Goal: Task Accomplishment & Management: Manage account settings

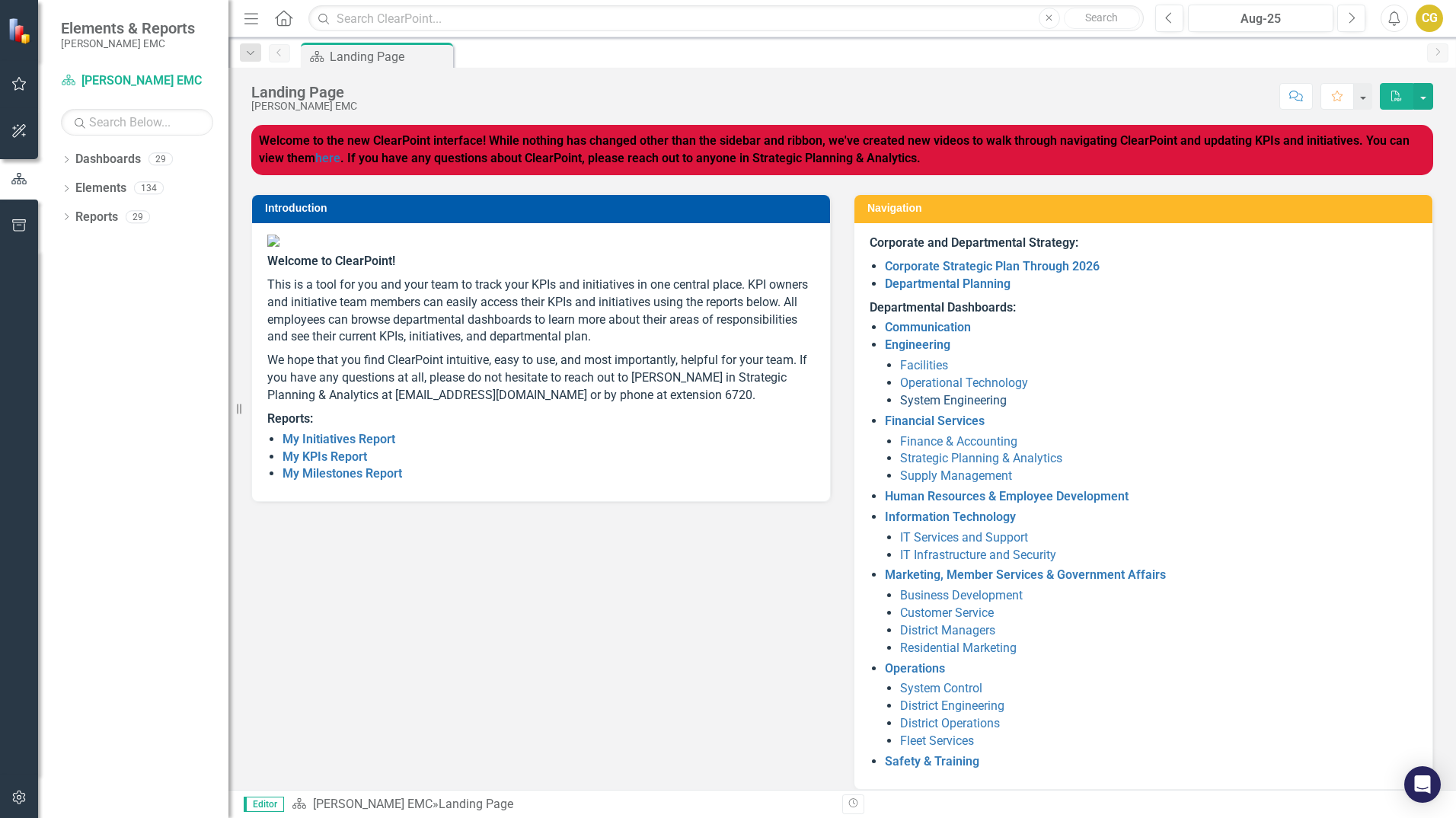
click at [930, 401] on link "System Engineering" at bounding box center [954, 400] width 107 height 14
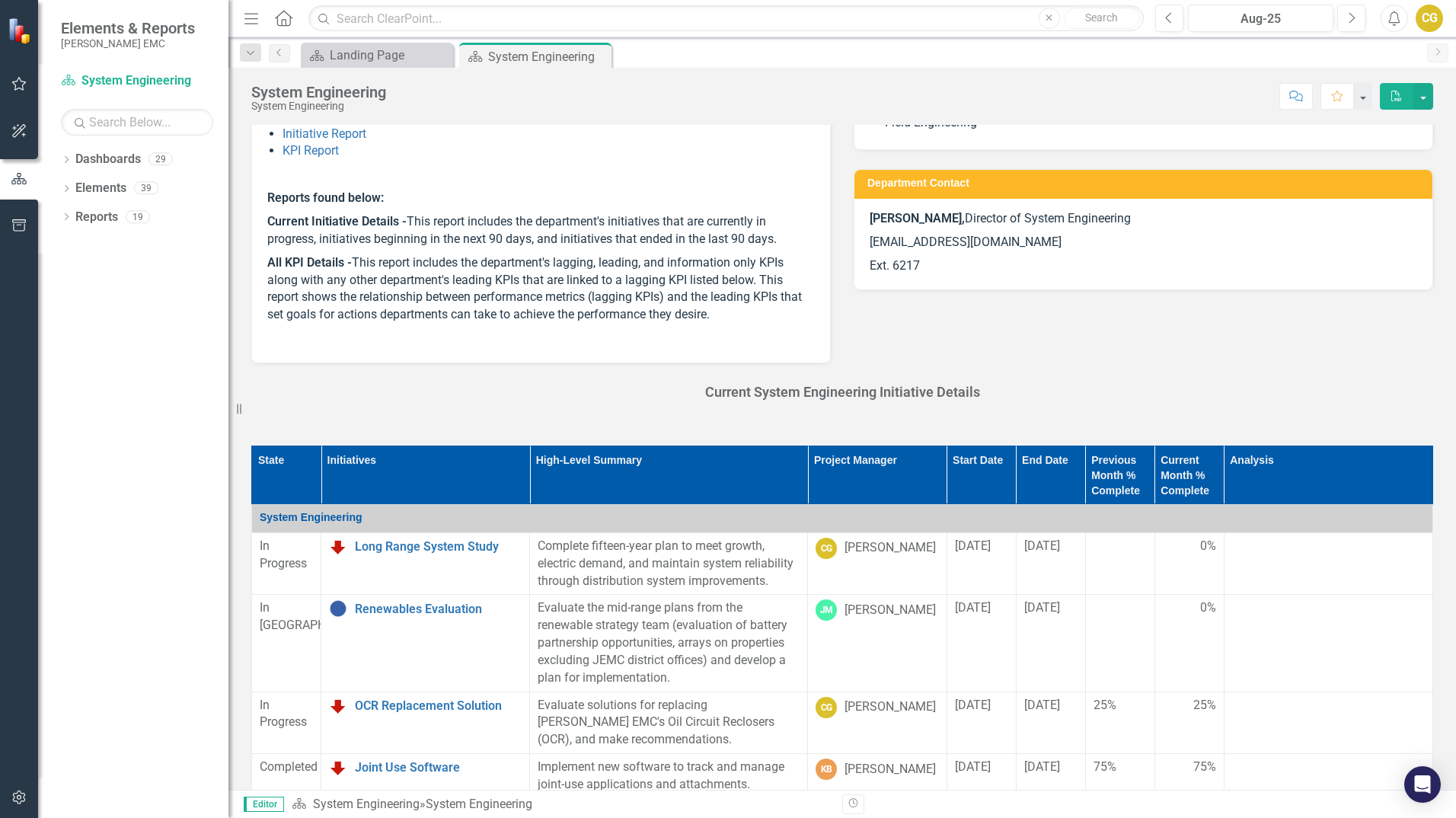
scroll to position [152, 0]
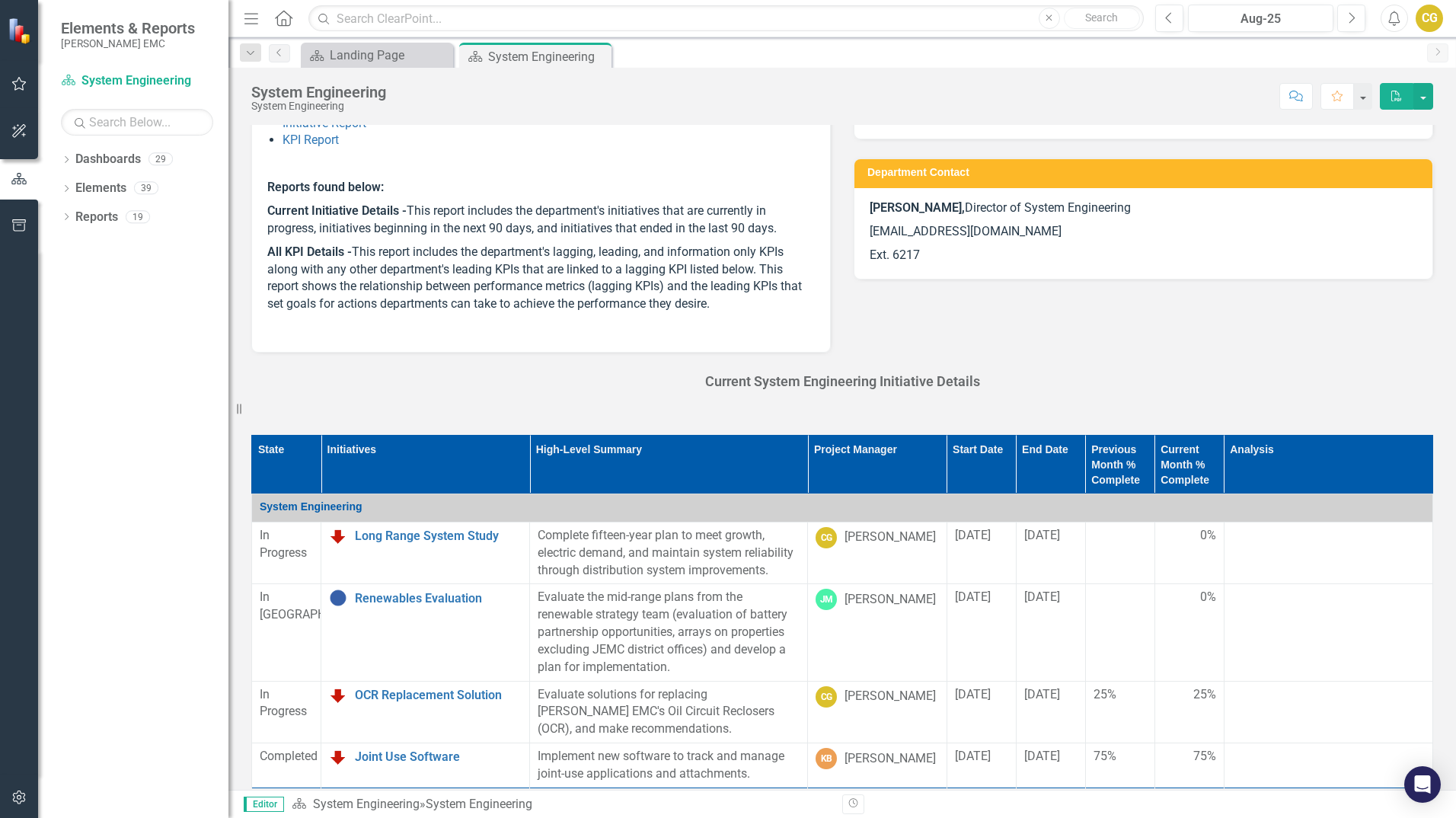
click at [1158, 545] on td "0%" at bounding box center [1189, 552] width 70 height 62
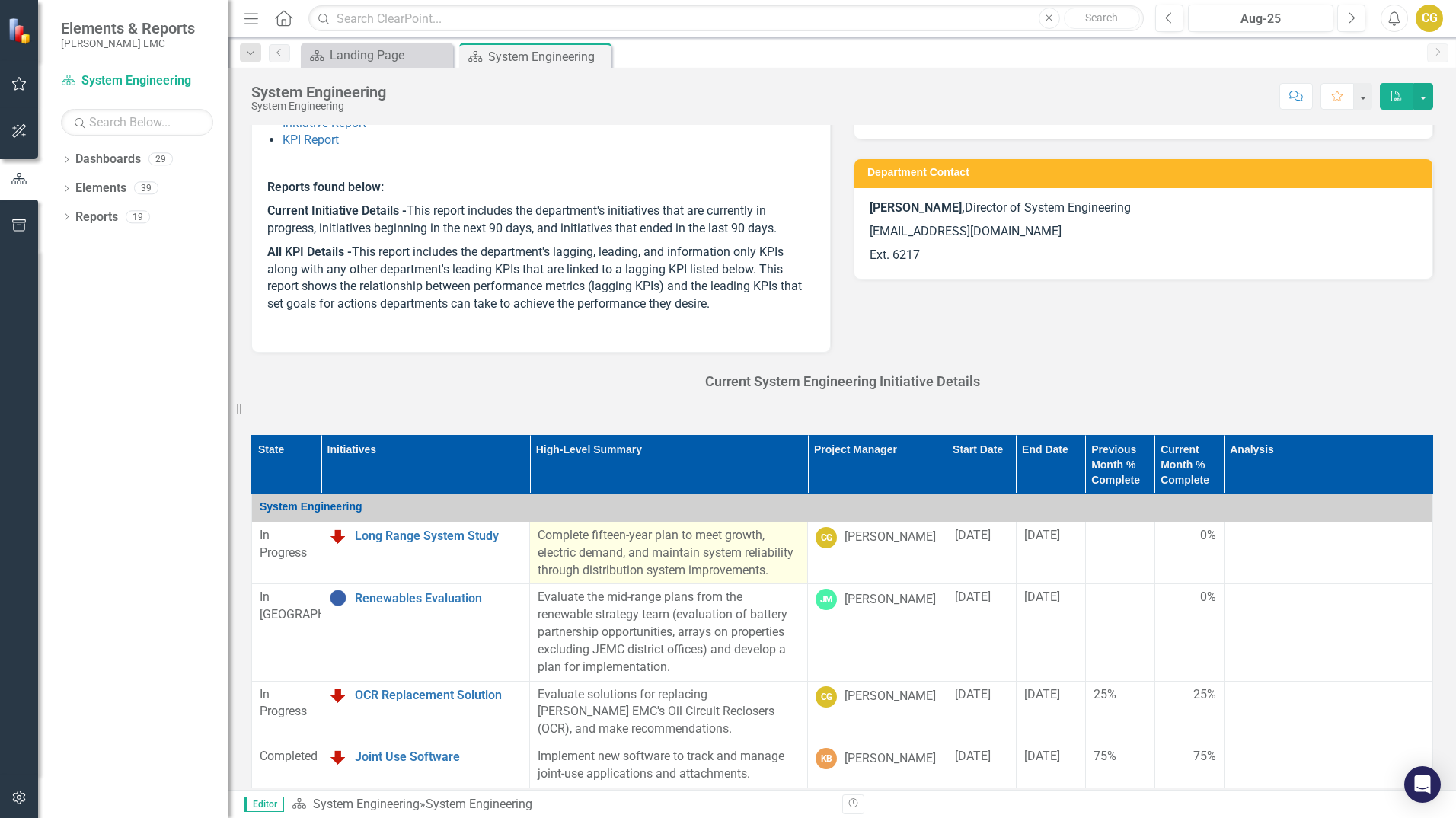
click at [627, 541] on p "Complete fifteen-year plan to meet growth, electric demand, and maintain system…" at bounding box center [669, 553] width 262 height 52
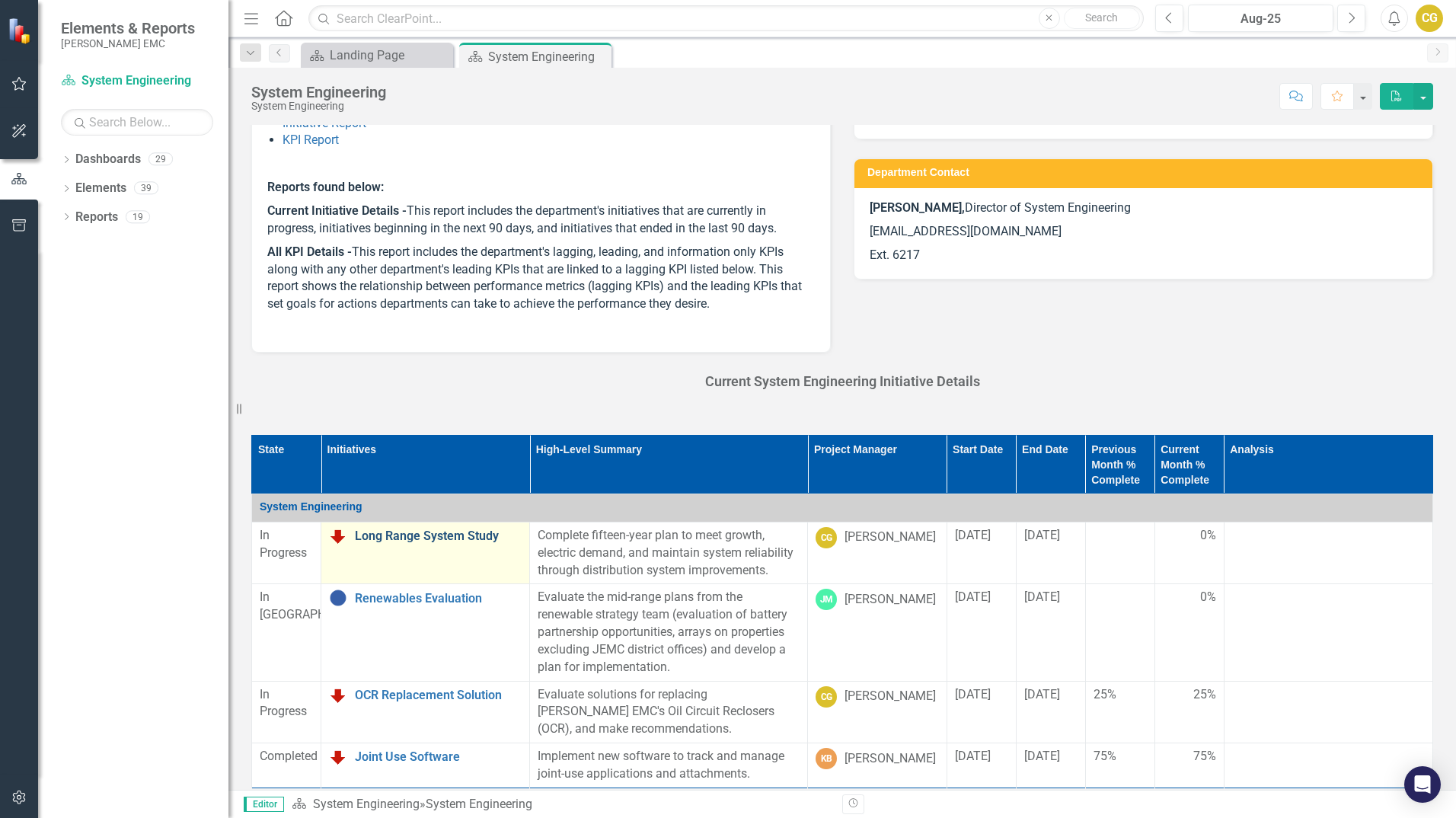
click at [459, 539] on link "Long Range System Study" at bounding box center [439, 535] width 166 height 14
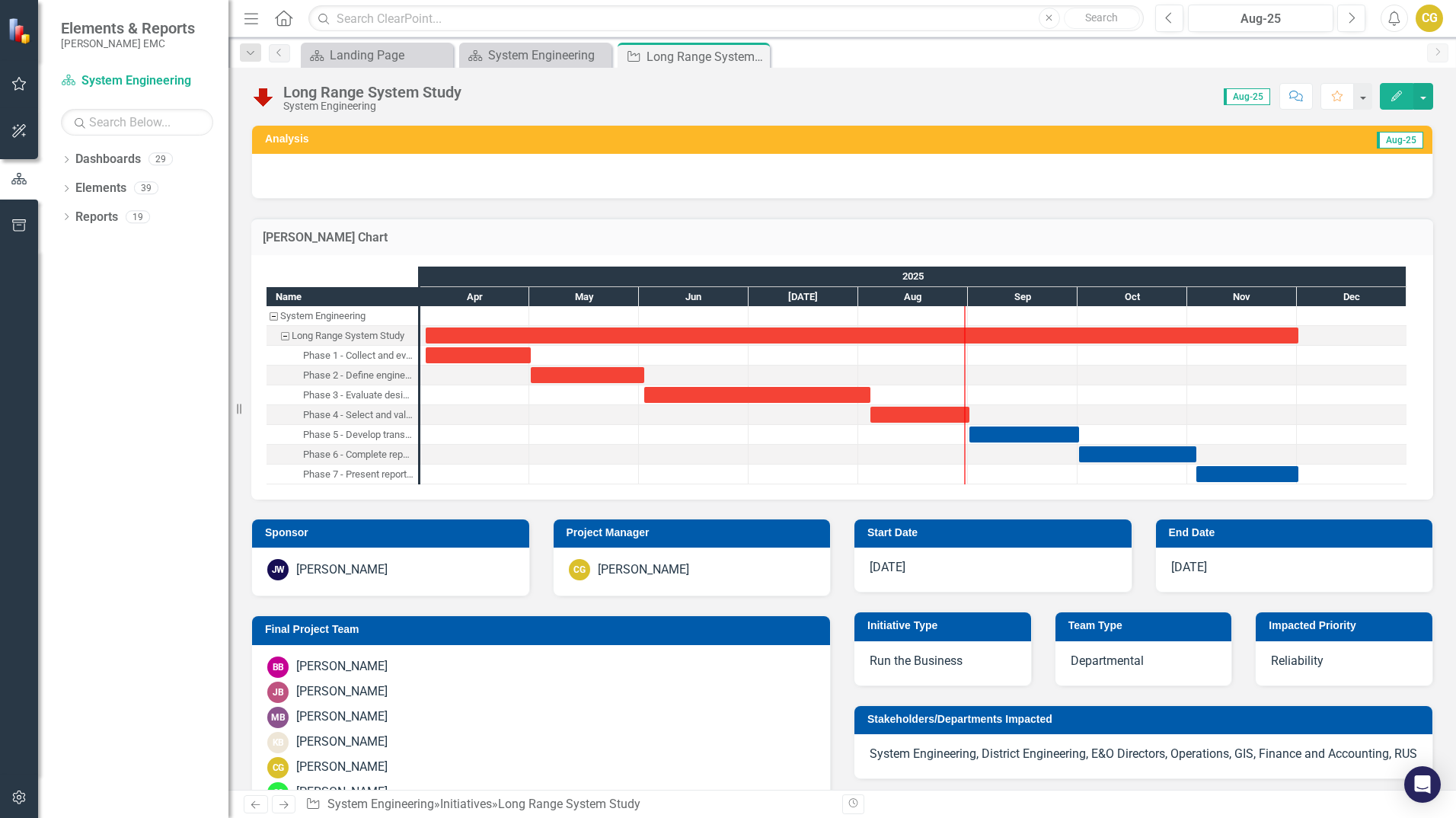
scroll to position [76, 0]
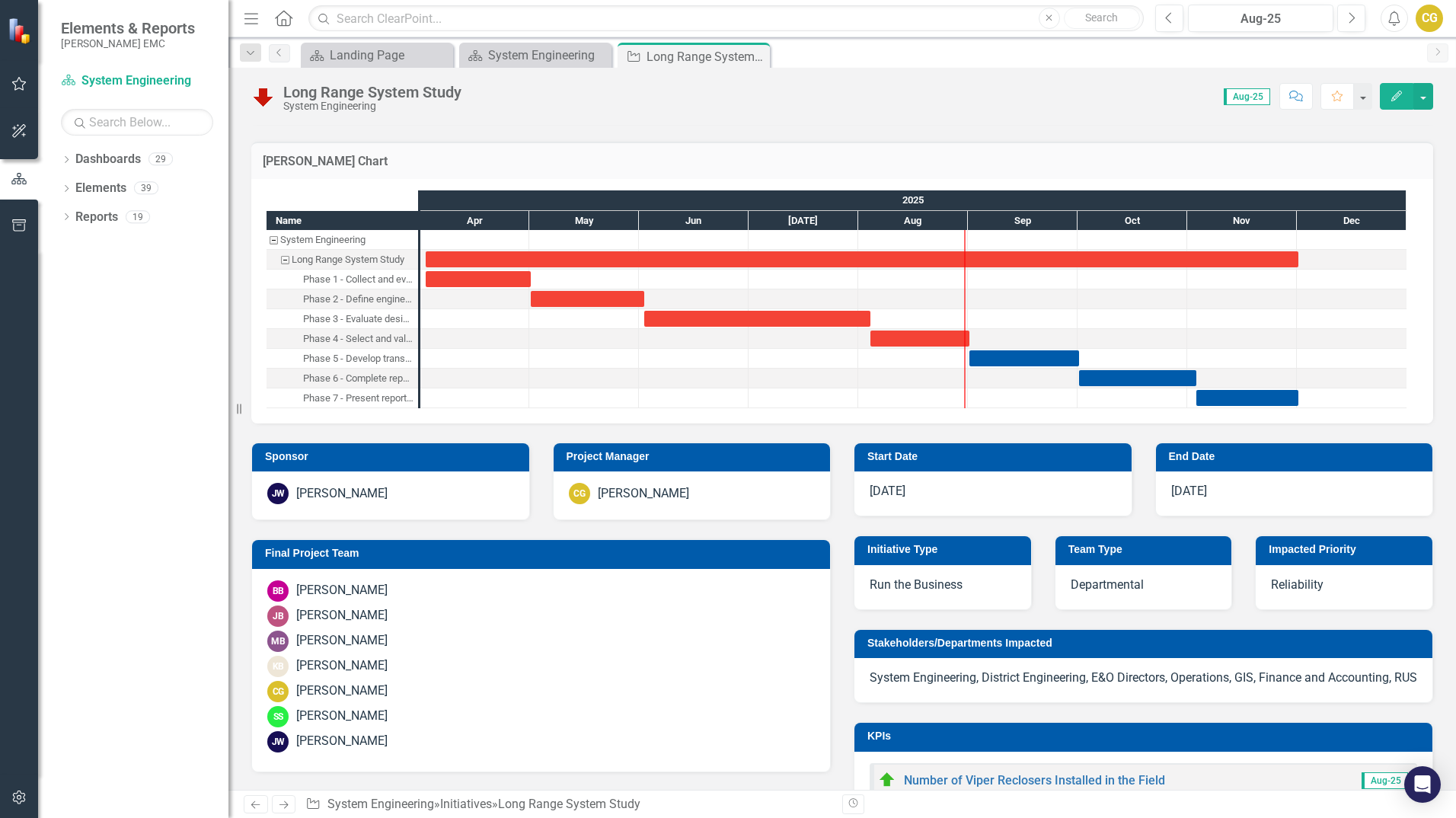
click at [529, 222] on div "May" at bounding box center [583, 221] width 109 height 20
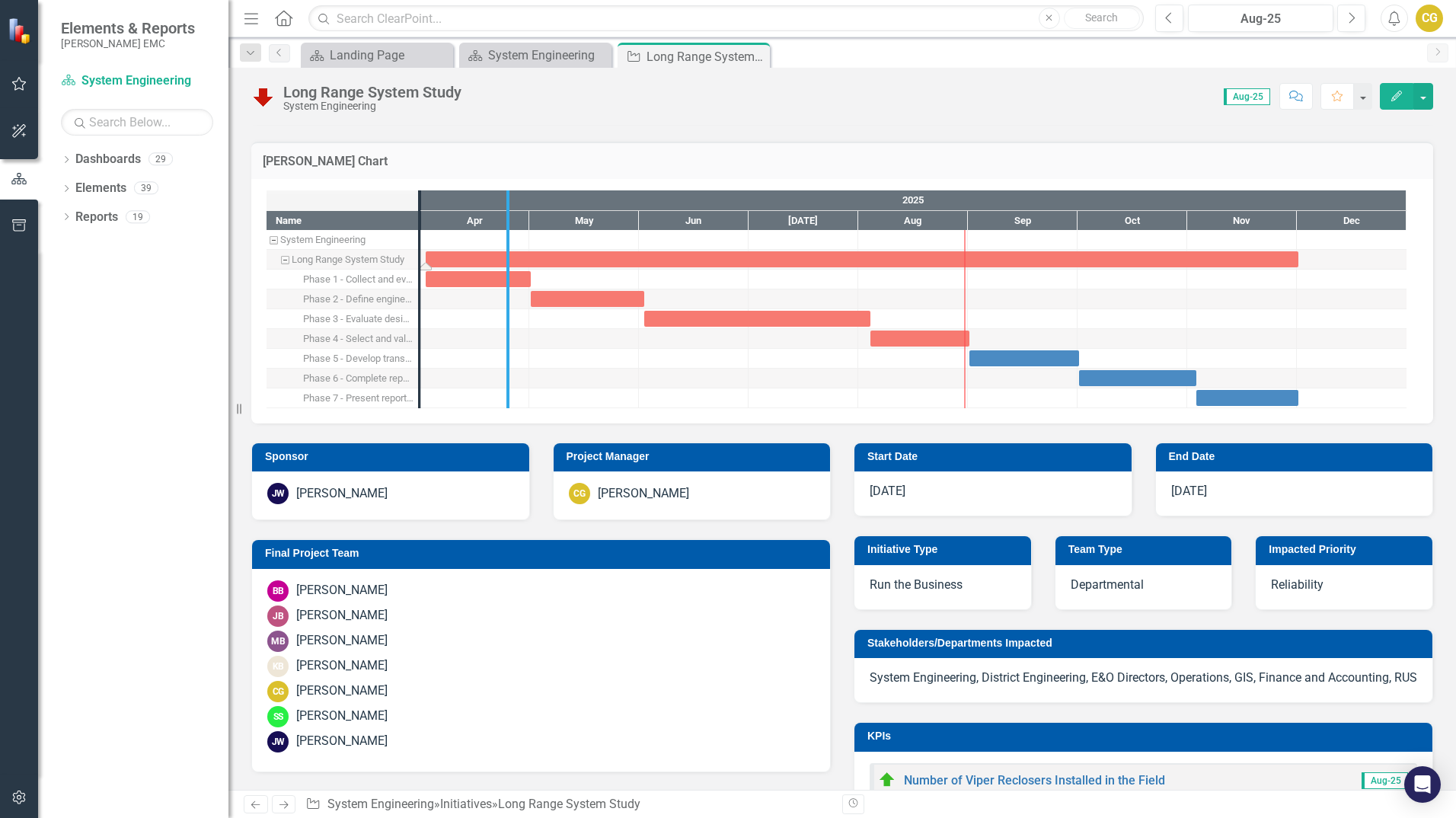
drag, startPoint x: 417, startPoint y: 246, endPoint x: 505, endPoint y: 252, distance: 88.2
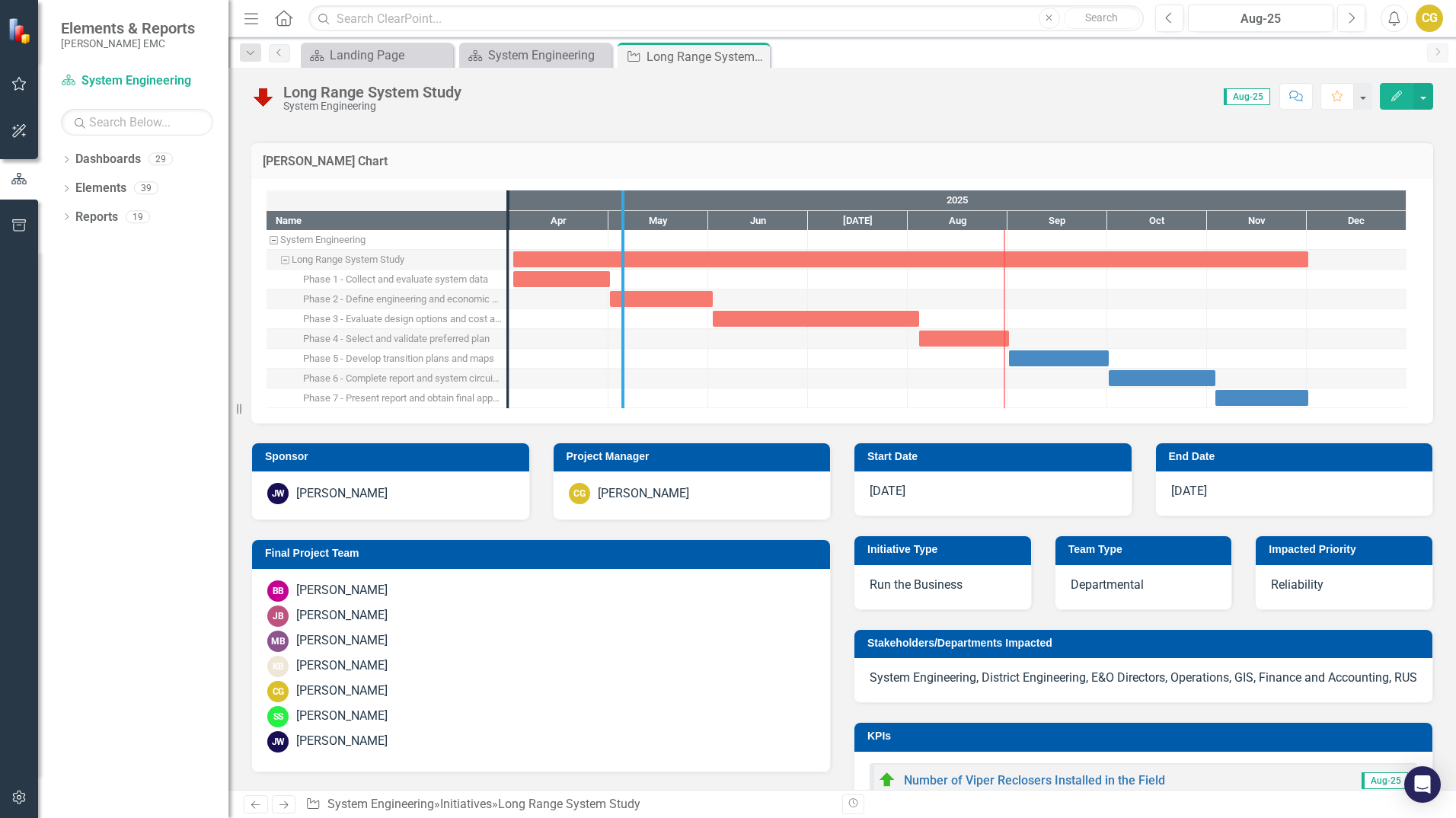
drag, startPoint x: 505, startPoint y: 248, endPoint x: 620, endPoint y: 252, distance: 115.1
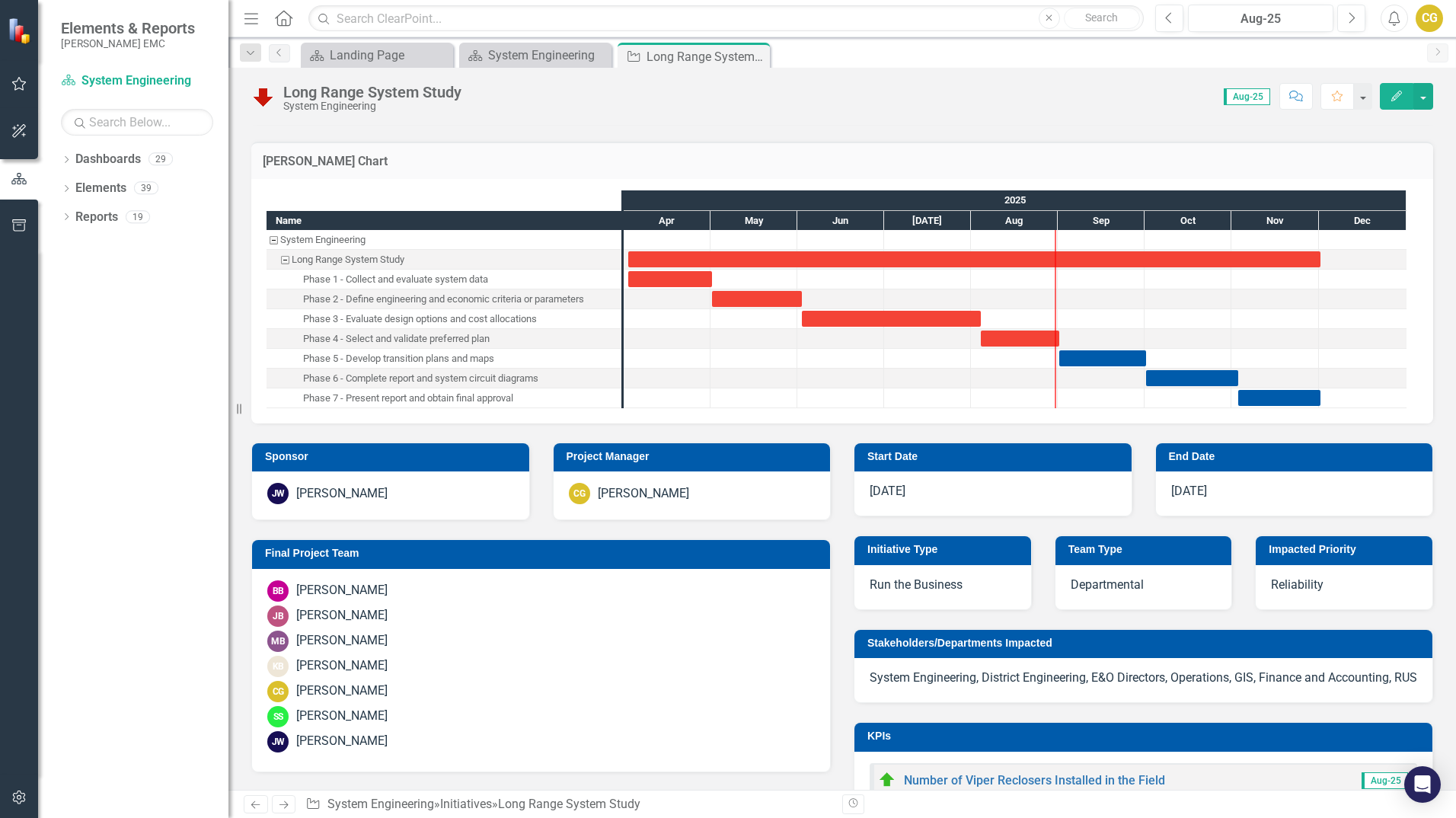
click at [558, 297] on div "Phase 2 - Define engineering and economic criteria or parameters" at bounding box center [443, 299] width 281 height 20
click at [1191, 494] on span "[DATE]" at bounding box center [1189, 491] width 36 height 14
click at [486, 277] on div "Phase 1 - Collect and evaluate system data" at bounding box center [395, 279] width 185 height 20
click at [714, 277] on div "Task: Start date: 2025-04-02 End date: 2025-05-01" at bounding box center [714, 278] width 6 height 16
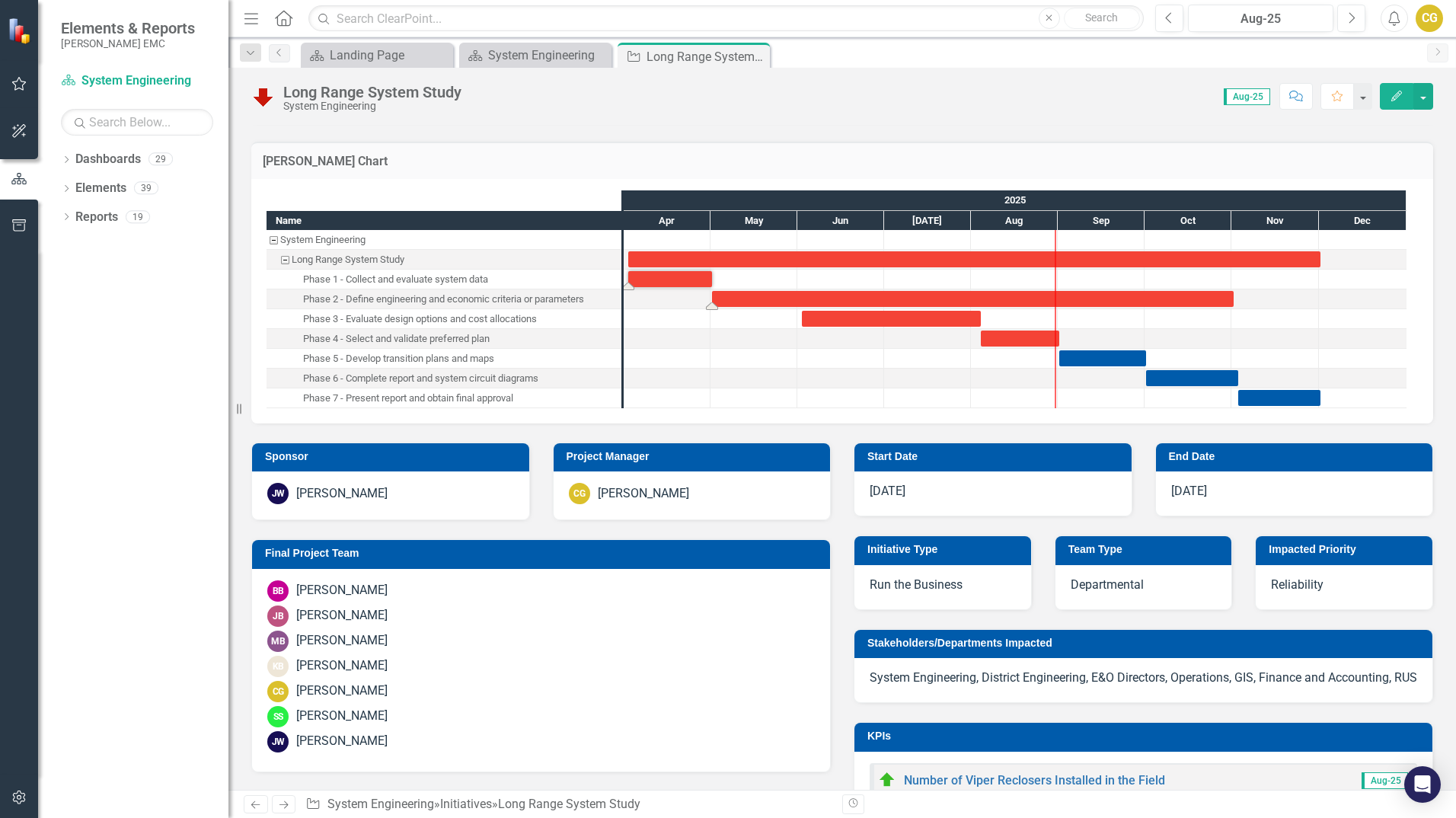
drag, startPoint x: 803, startPoint y: 299, endPoint x: 1234, endPoint y: 295, distance: 431.0
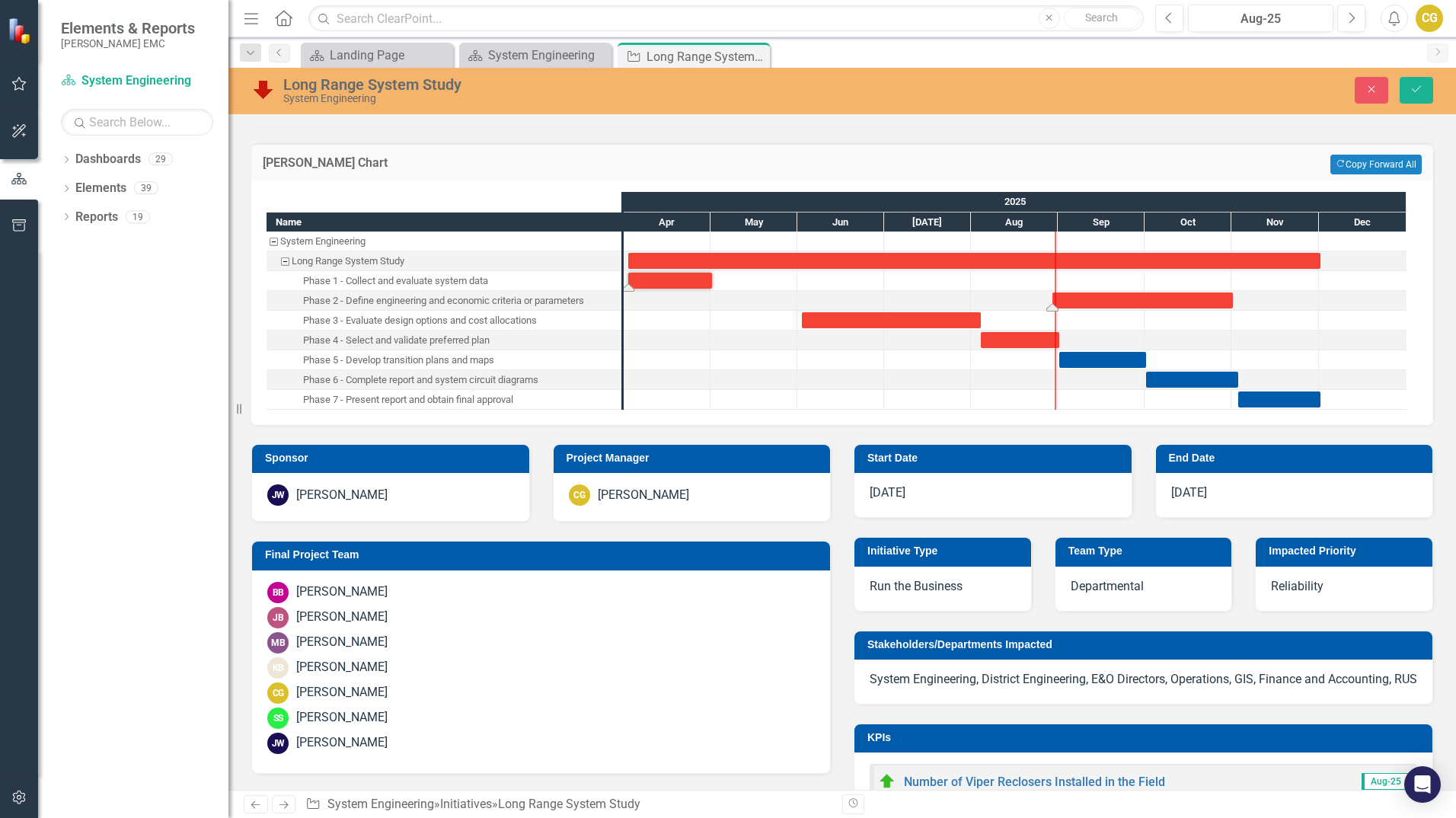
drag, startPoint x: 709, startPoint y: 305, endPoint x: 1046, endPoint y: 300, distance: 337.0
drag, startPoint x: 982, startPoint y: 321, endPoint x: 1234, endPoint y: 317, distance: 252.0
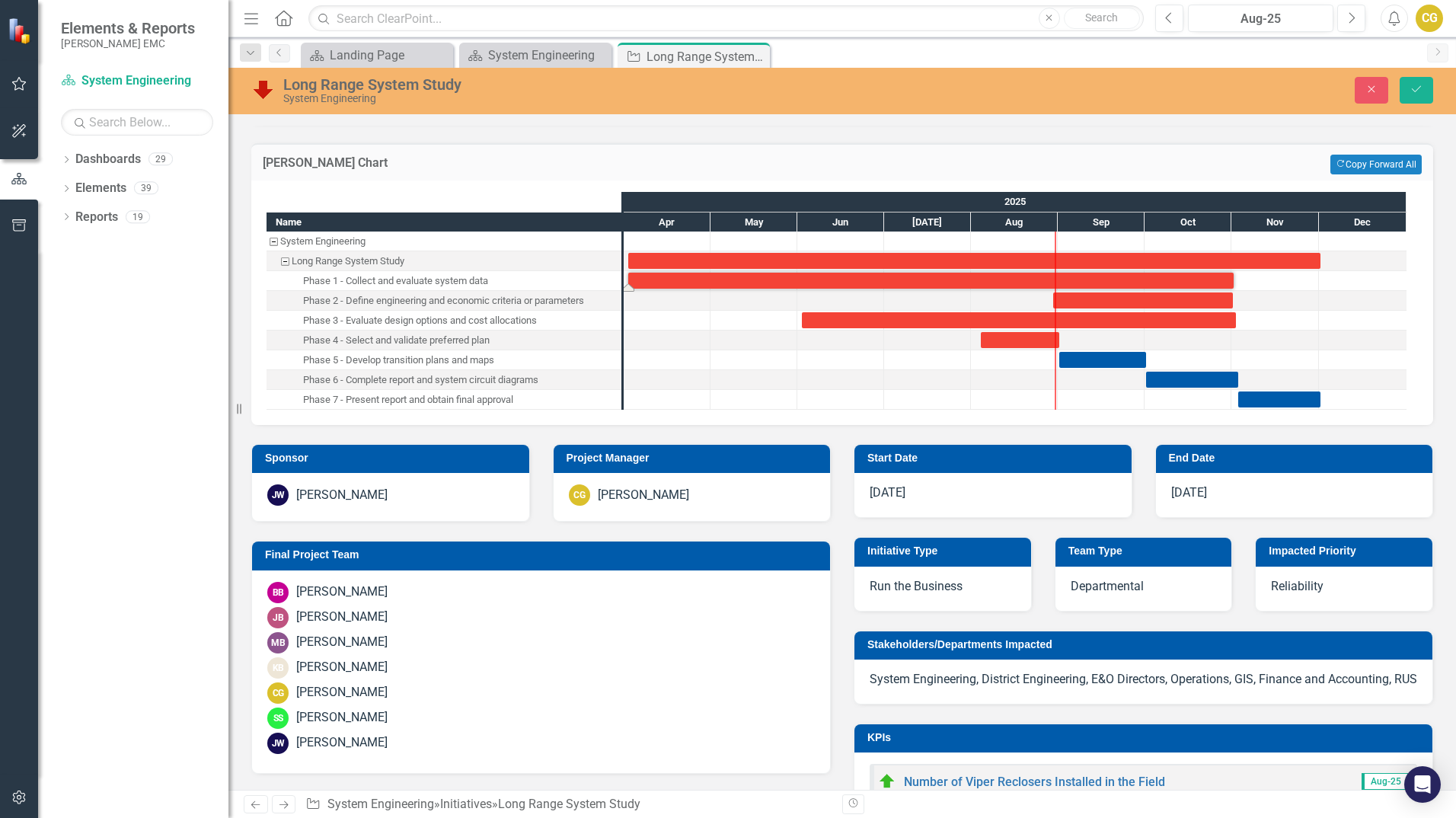
drag, startPoint x: 715, startPoint y: 281, endPoint x: 1236, endPoint y: 277, distance: 521.0
drag, startPoint x: 1060, startPoint y: 338, endPoint x: 1394, endPoint y: 337, distance: 334.0
drag, startPoint x: 979, startPoint y: 341, endPoint x: 1141, endPoint y: 340, distance: 162.0
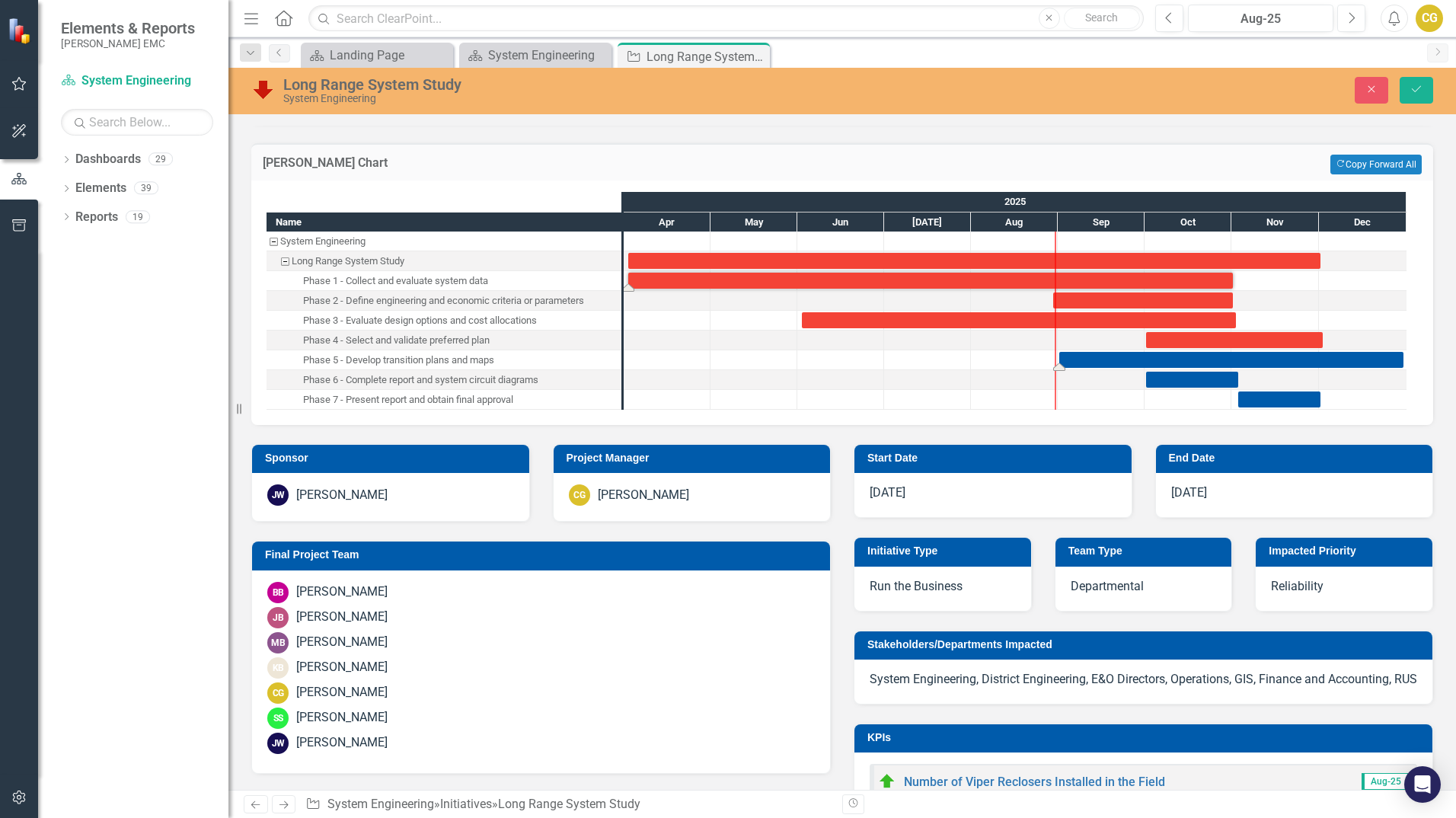
drag, startPoint x: 1148, startPoint y: 359, endPoint x: 1405, endPoint y: 358, distance: 257.0
drag, startPoint x: 1062, startPoint y: 362, endPoint x: 1322, endPoint y: 362, distance: 260.0
drag, startPoint x: 1323, startPoint y: 367, endPoint x: 1052, endPoint y: 372, distance: 271.0
drag, startPoint x: 1062, startPoint y: 369, endPoint x: 1319, endPoint y: 365, distance: 257.0
click at [1273, 384] on div at bounding box center [1275, 379] width 88 height 19
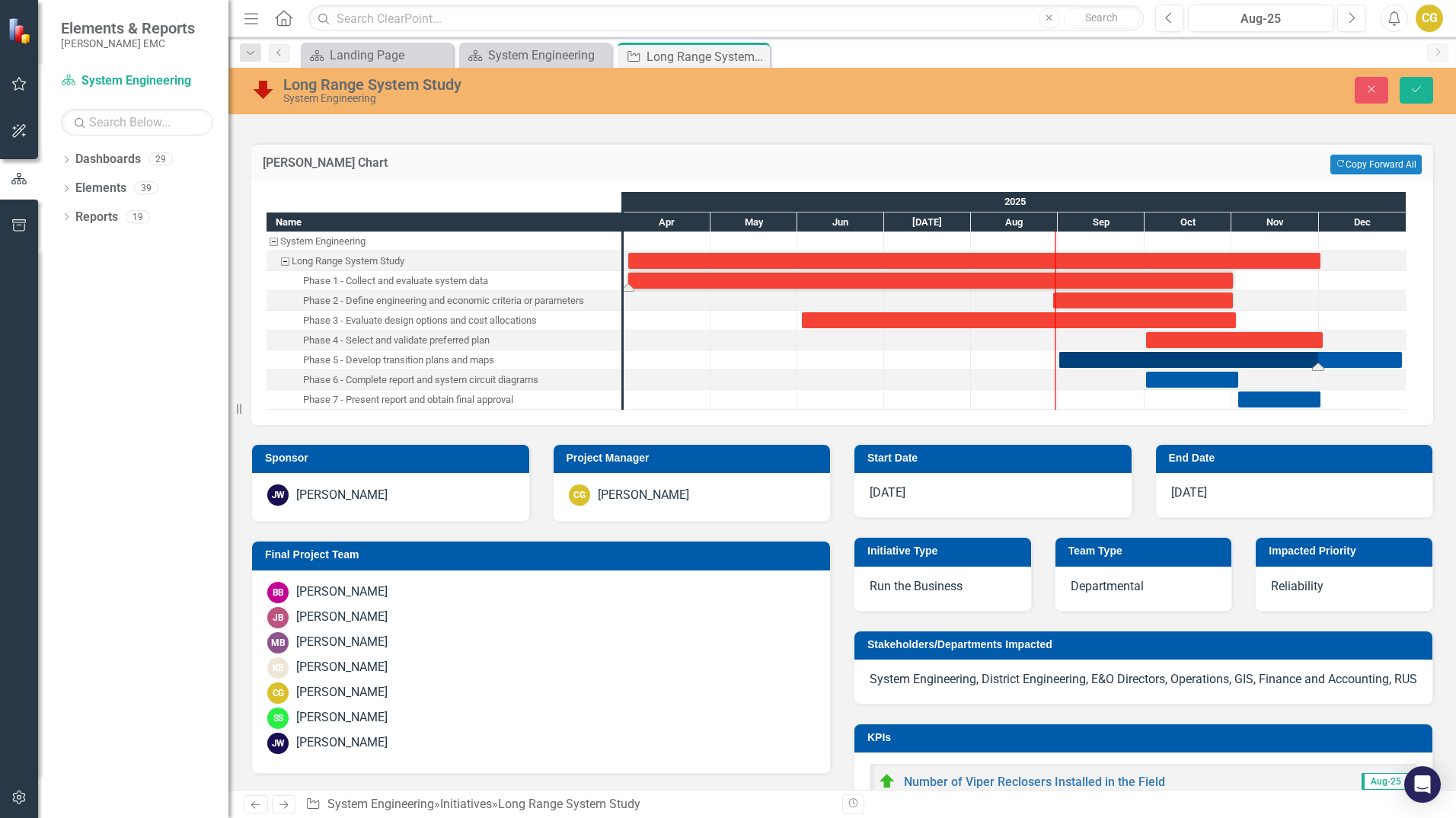
click at [1358, 360] on div "Task: Start date: 2025-09-01 End date: 2025-12-30" at bounding box center [1231, 360] width 343 height 16
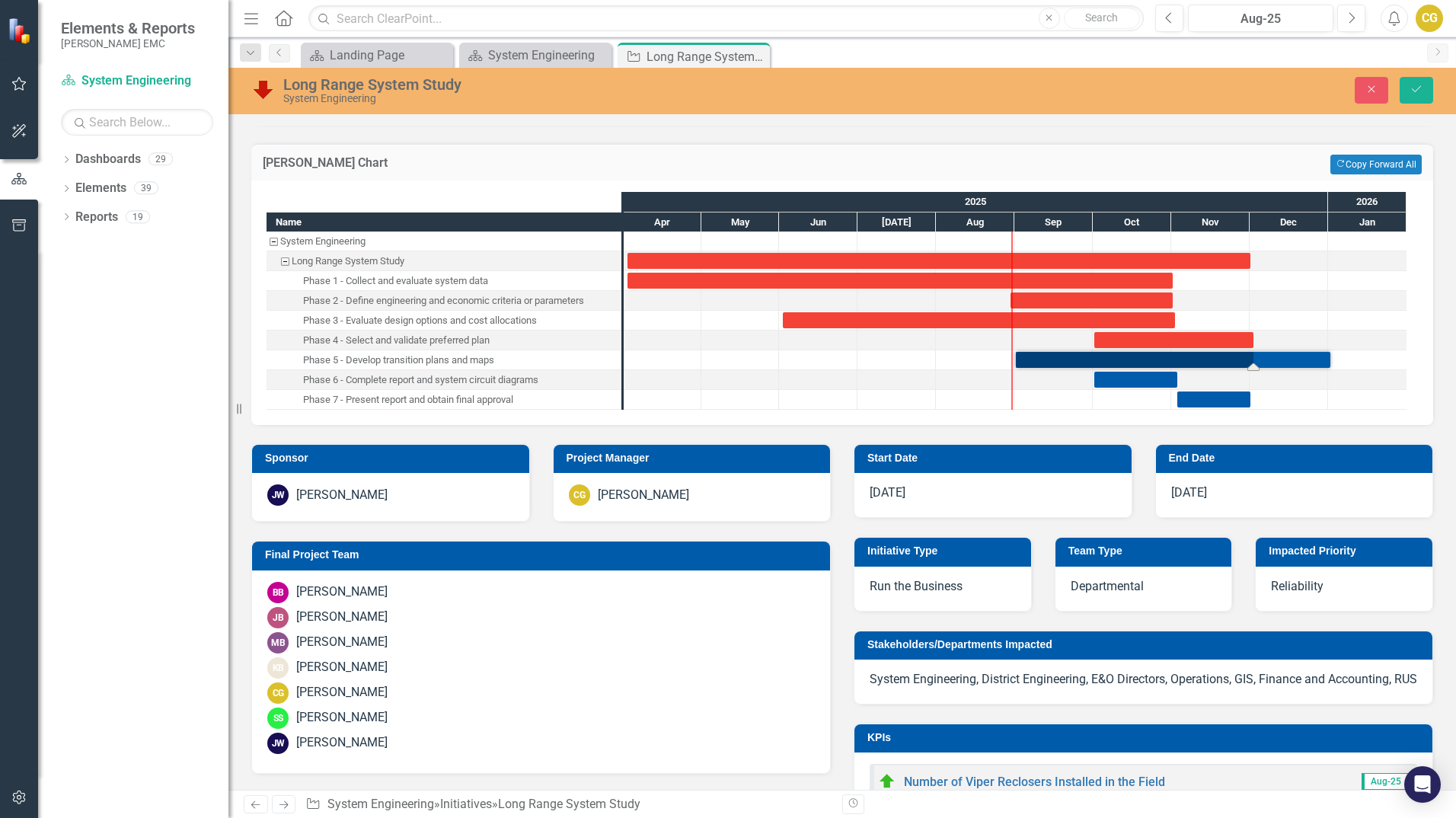
drag, startPoint x: 1404, startPoint y: 359, endPoint x: 1331, endPoint y: 370, distance: 73.8
drag, startPoint x: 1177, startPoint y: 379, endPoint x: 1328, endPoint y: 379, distance: 151.0
drag, startPoint x: 1094, startPoint y: 379, endPoint x: 1248, endPoint y: 380, distance: 154.0
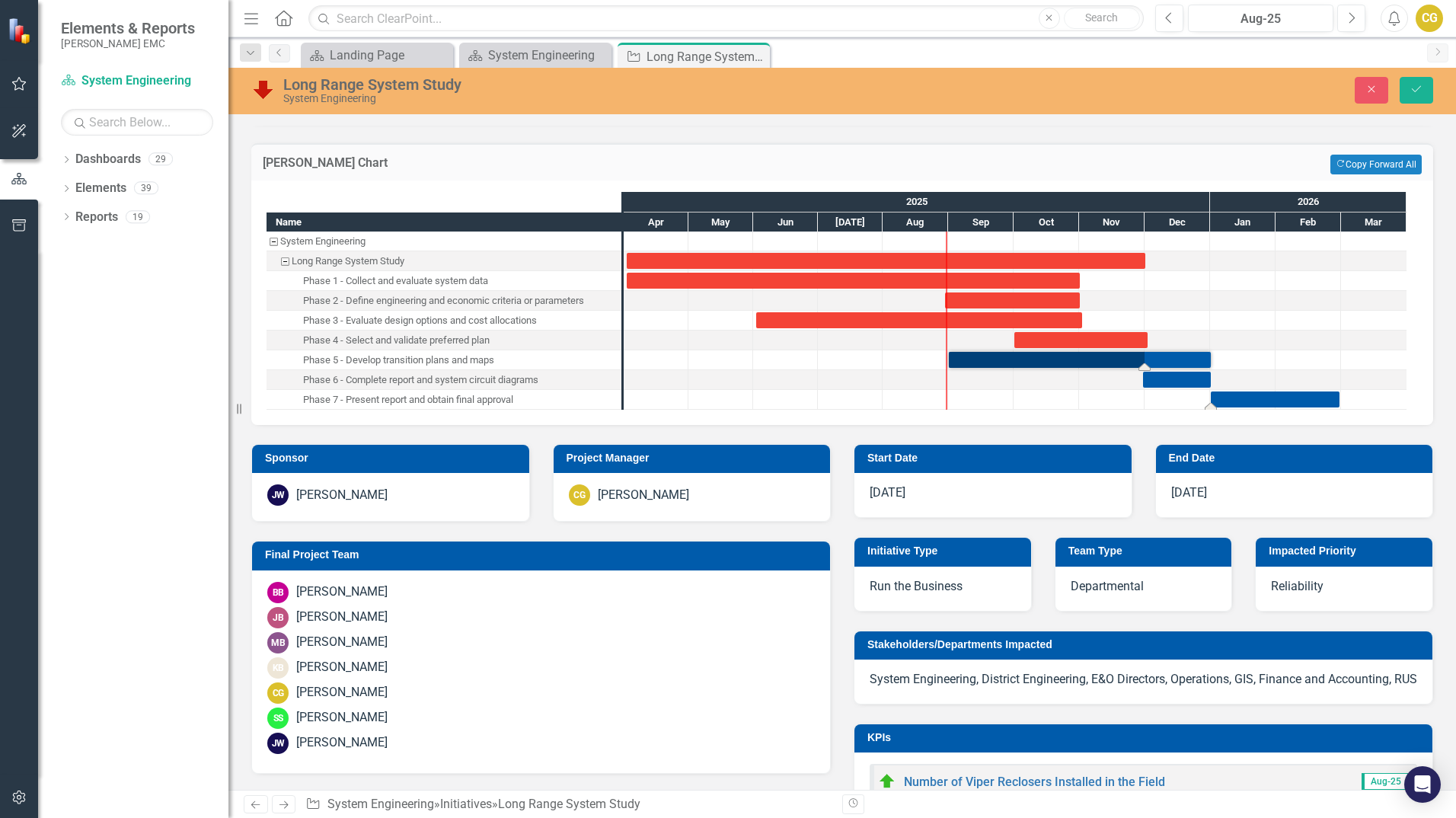
drag, startPoint x: 1125, startPoint y: 398, endPoint x: 1216, endPoint y: 400, distance: 91.0
drag, startPoint x: 317, startPoint y: 717, endPoint x: 600, endPoint y: 708, distance: 283.1
click at [617, 718] on div "SS [PERSON_NAME]" at bounding box center [542, 719] width 548 height 22
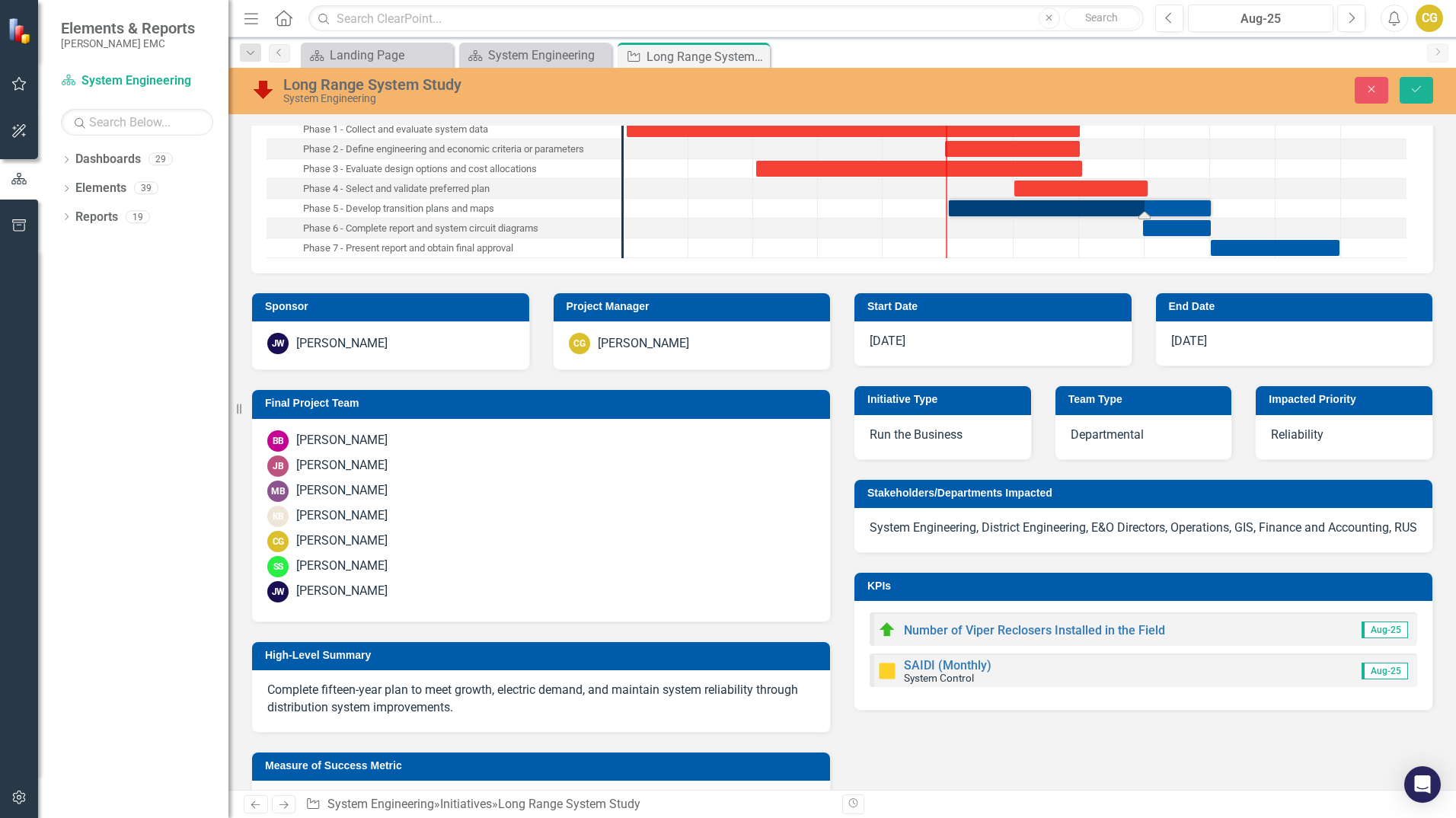
scroll to position [229, 0]
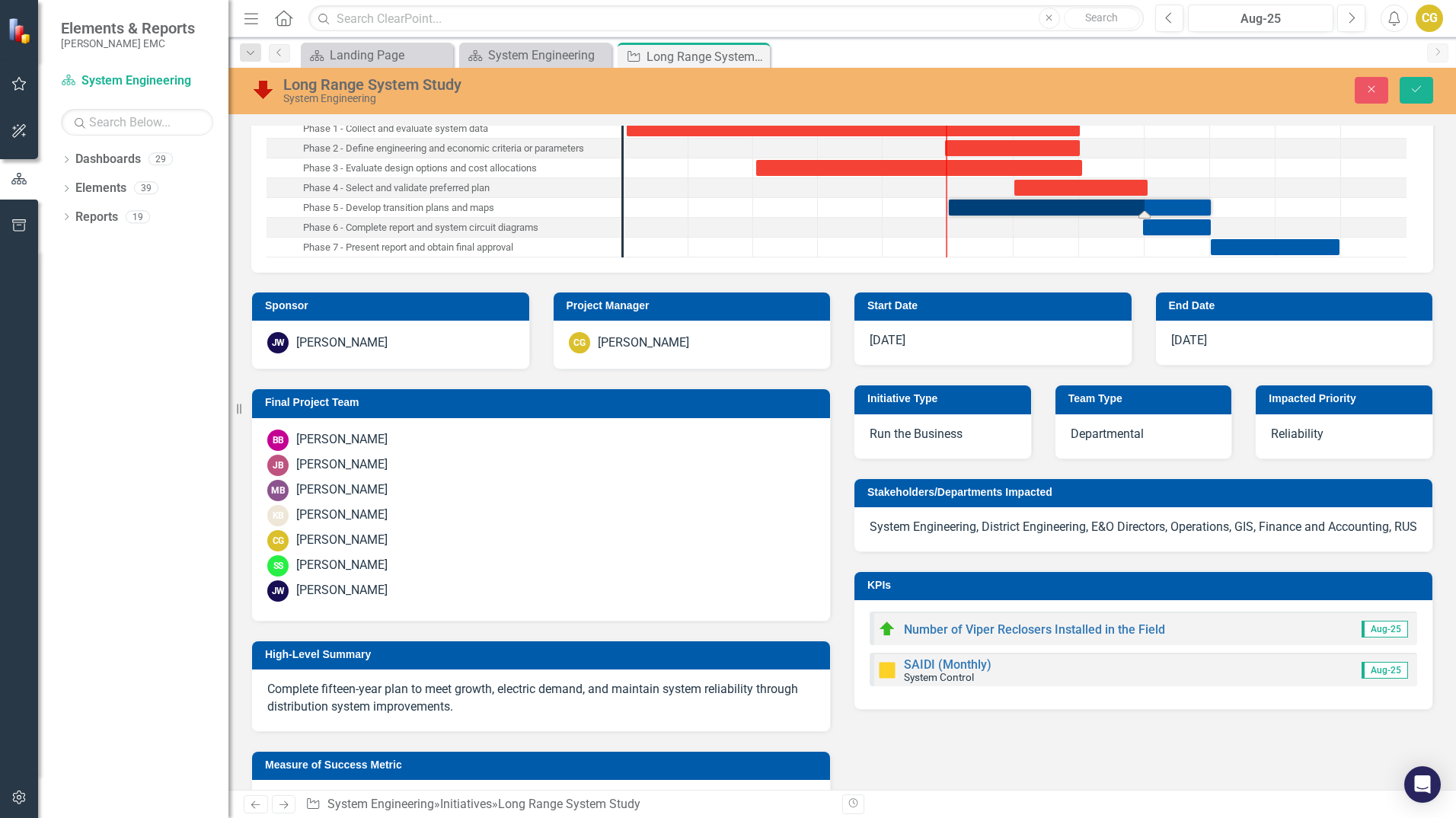
click at [331, 561] on div "[PERSON_NAME]" at bounding box center [342, 565] width 91 height 17
click at [322, 563] on div "[PERSON_NAME]" at bounding box center [342, 565] width 91 height 17
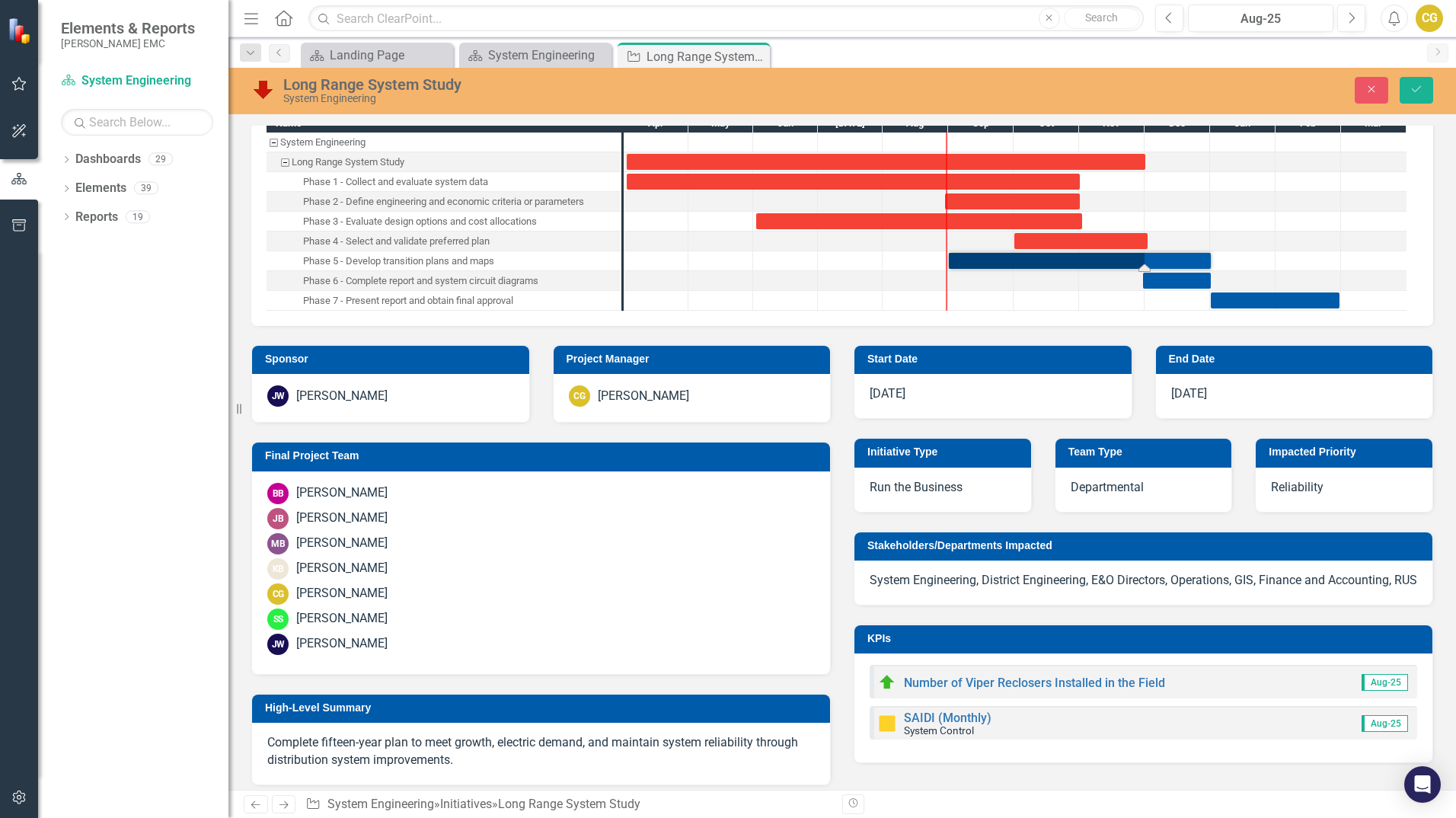
scroll to position [152, 0]
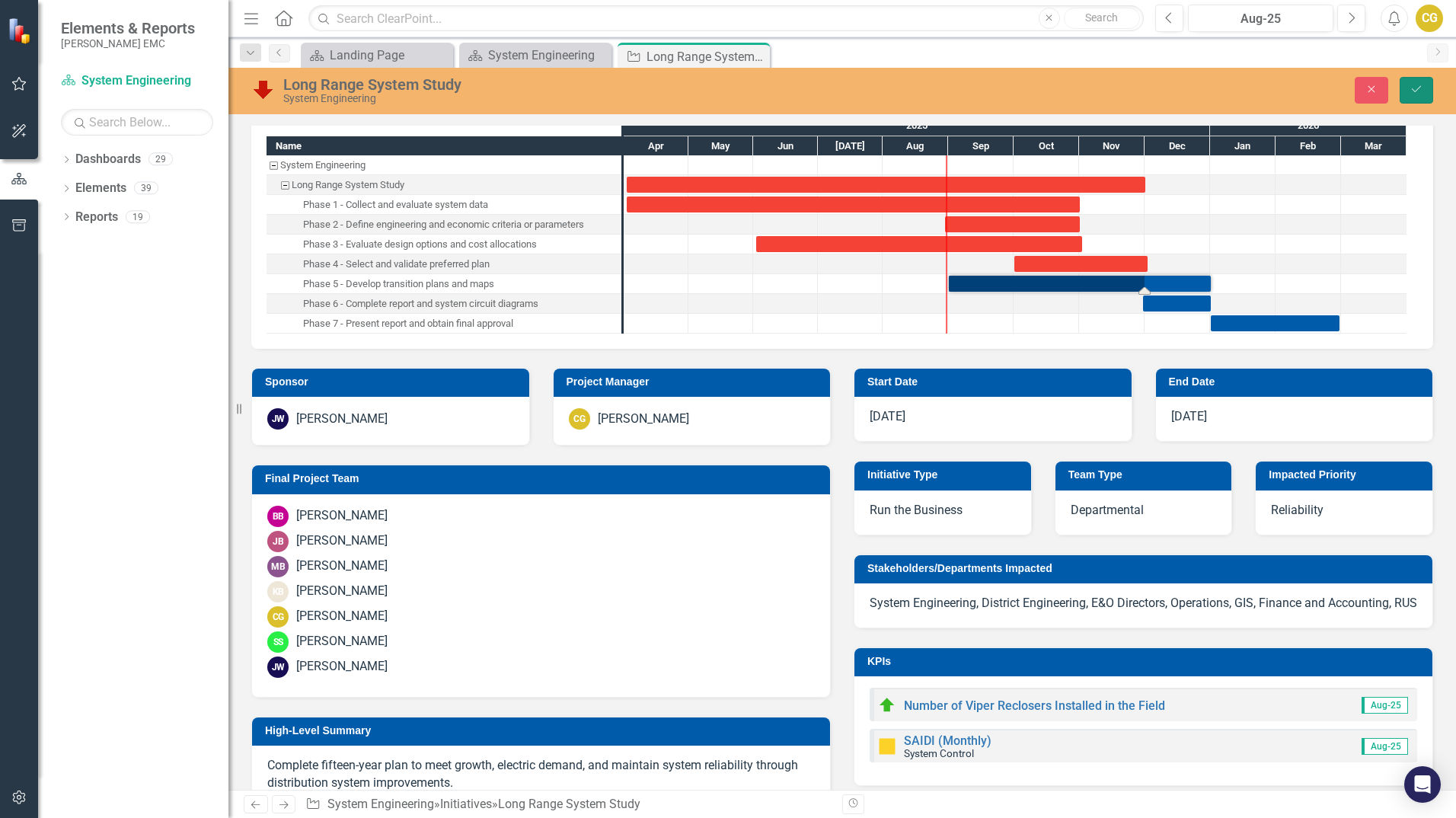
click at [1423, 92] on icon "Save" at bounding box center [1416, 89] width 14 height 11
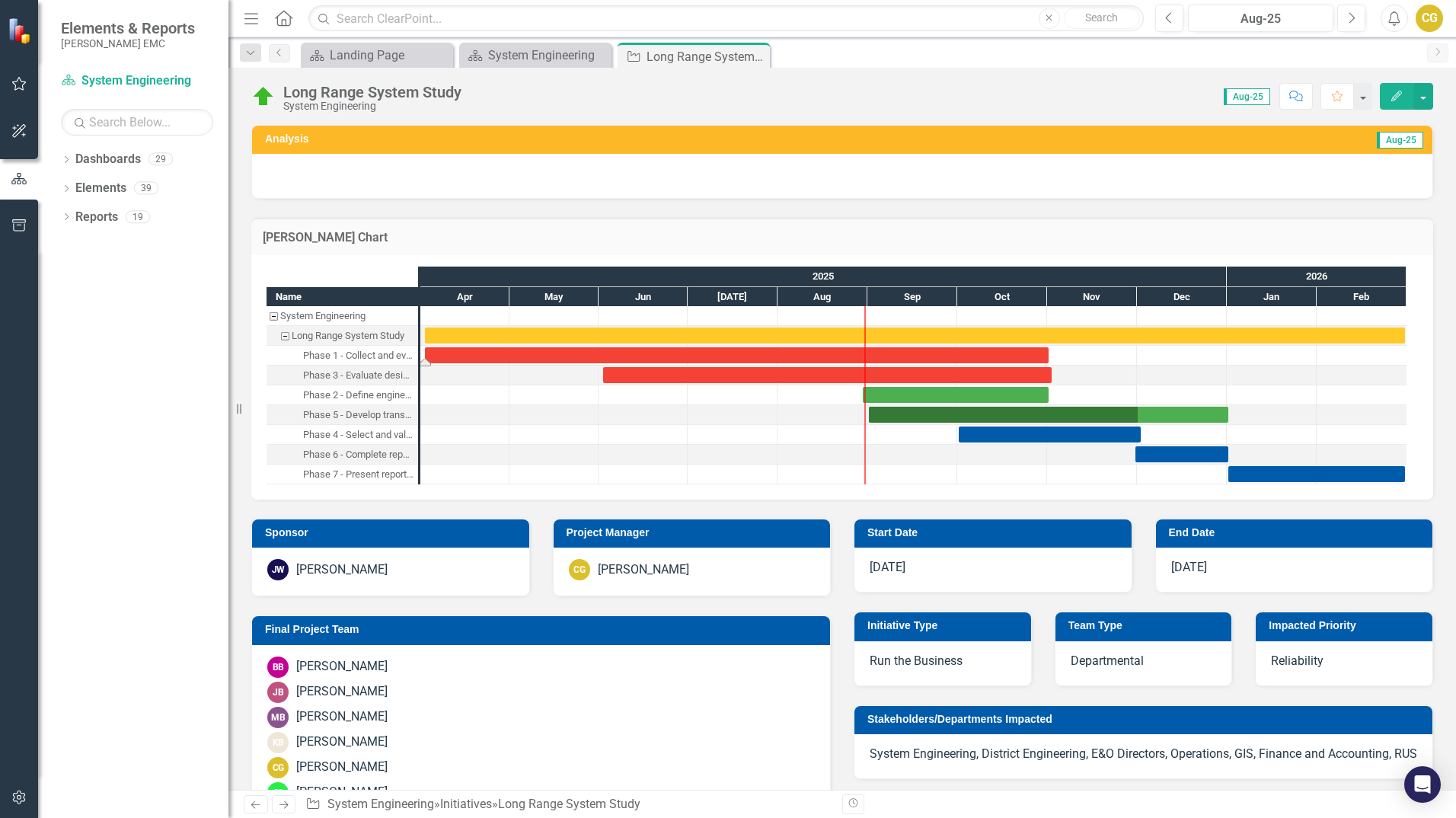
click at [743, 355] on div "Task: Start date: 2025-04-02 End date: 2025-11-01" at bounding box center [737, 355] width 624 height 16
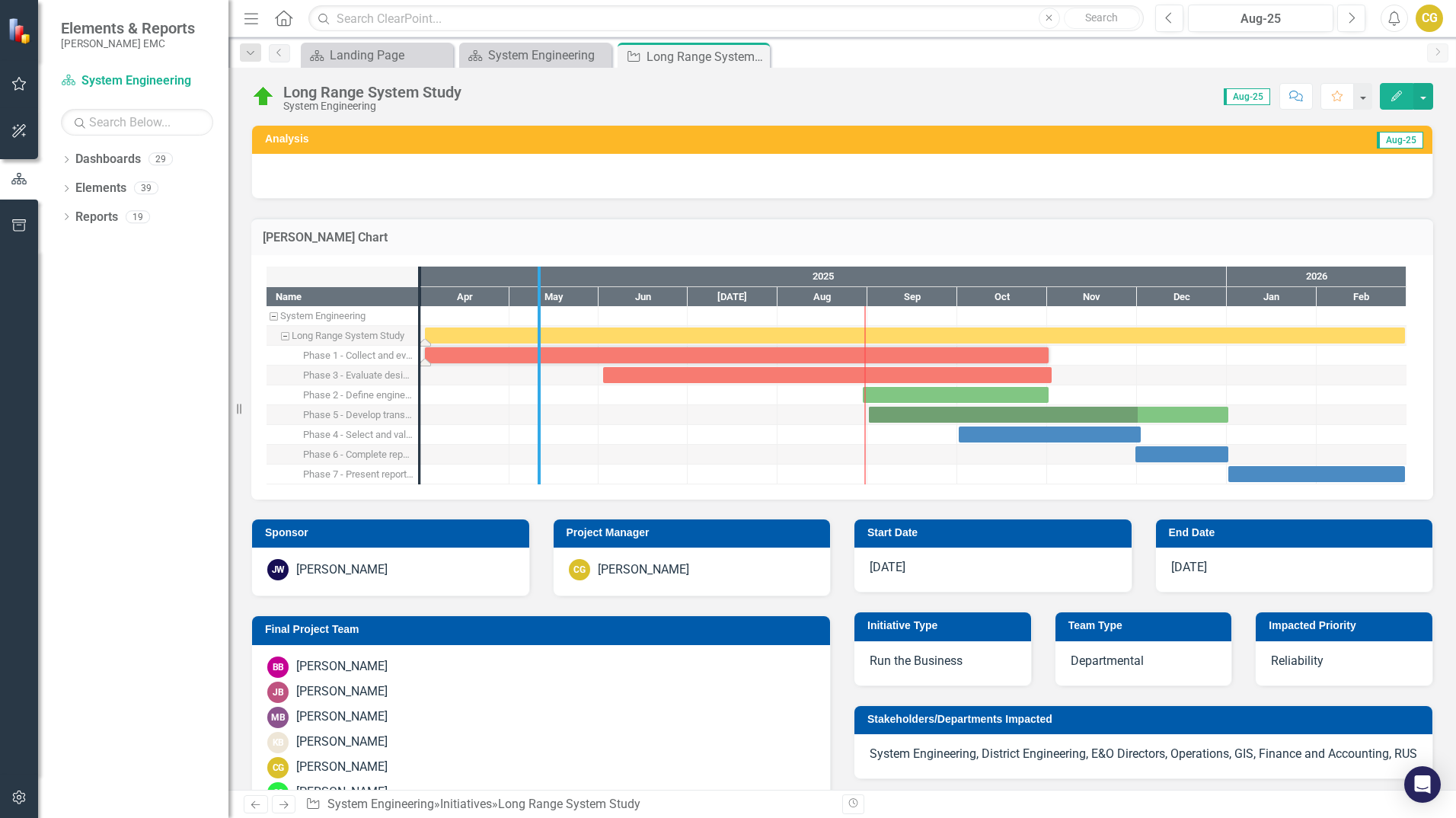
drag, startPoint x: 419, startPoint y: 321, endPoint x: 539, endPoint y: 329, distance: 120.3
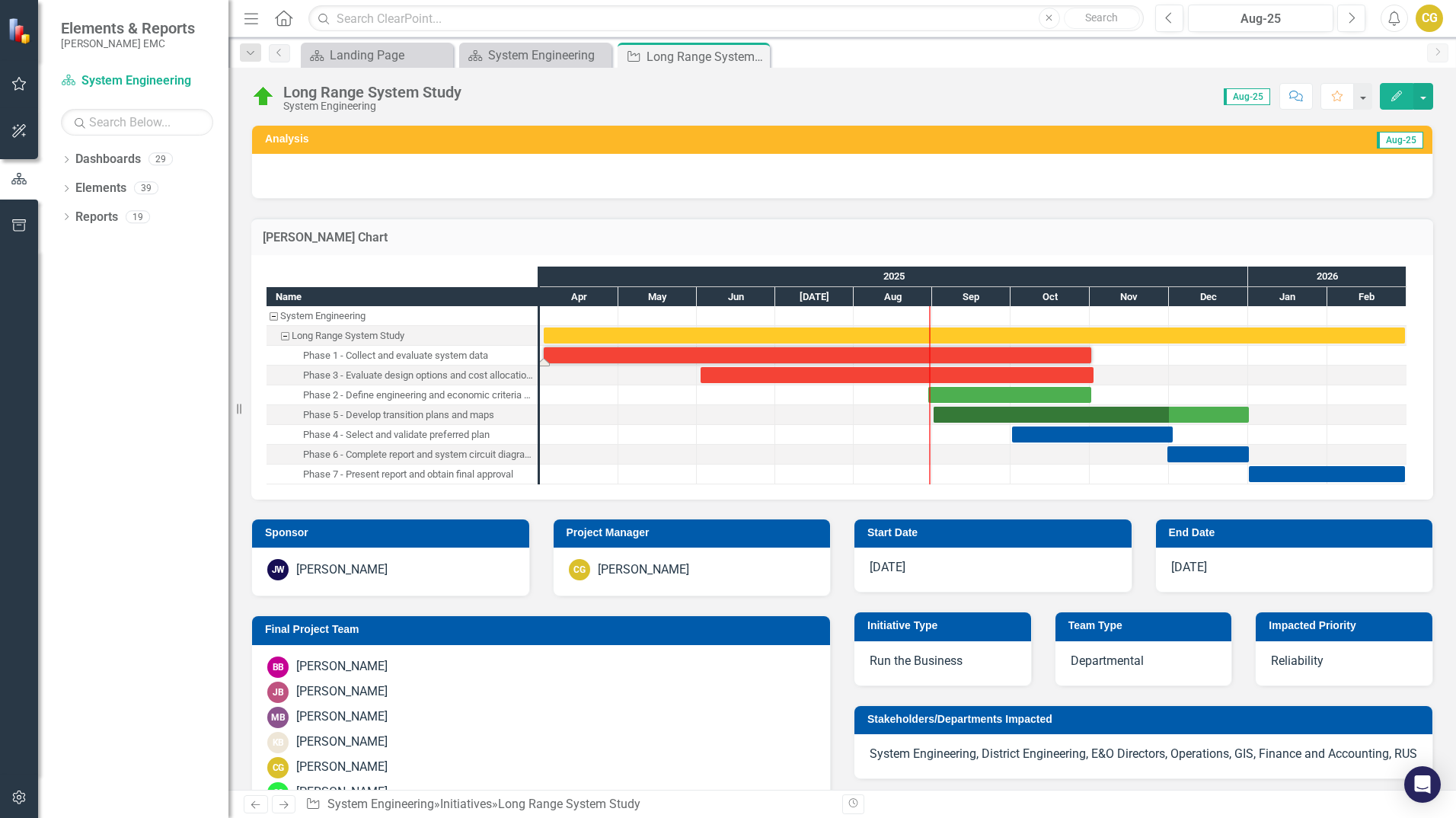
click at [686, 433] on div at bounding box center [657, 434] width 79 height 19
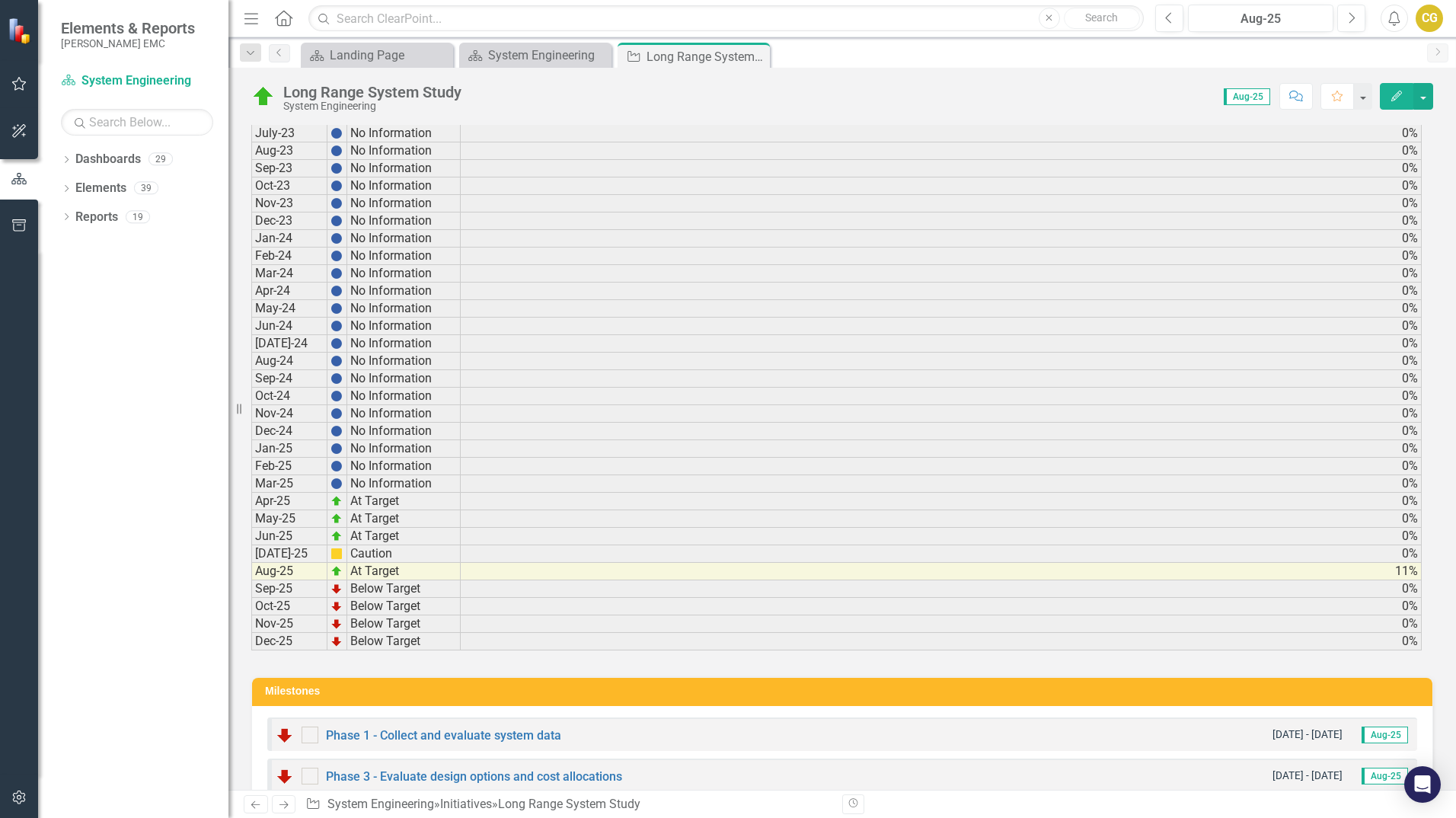
scroll to position [1828, 0]
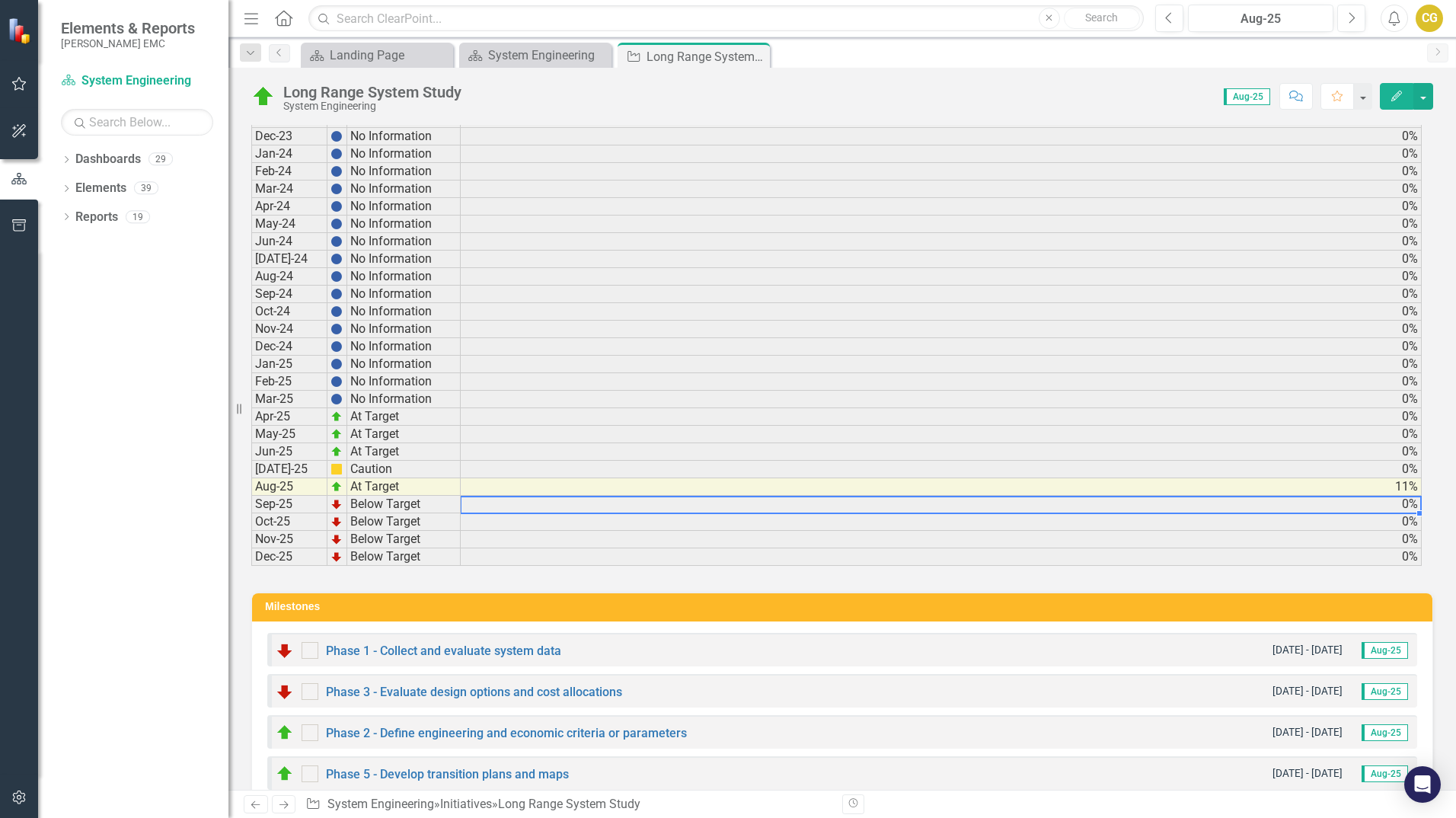
click at [510, 503] on td "0%" at bounding box center [941, 503] width 961 height 17
click at [1395, 504] on td "0%" at bounding box center [941, 503] width 961 height 17
click at [1400, 504] on td "0%" at bounding box center [941, 503] width 961 height 17
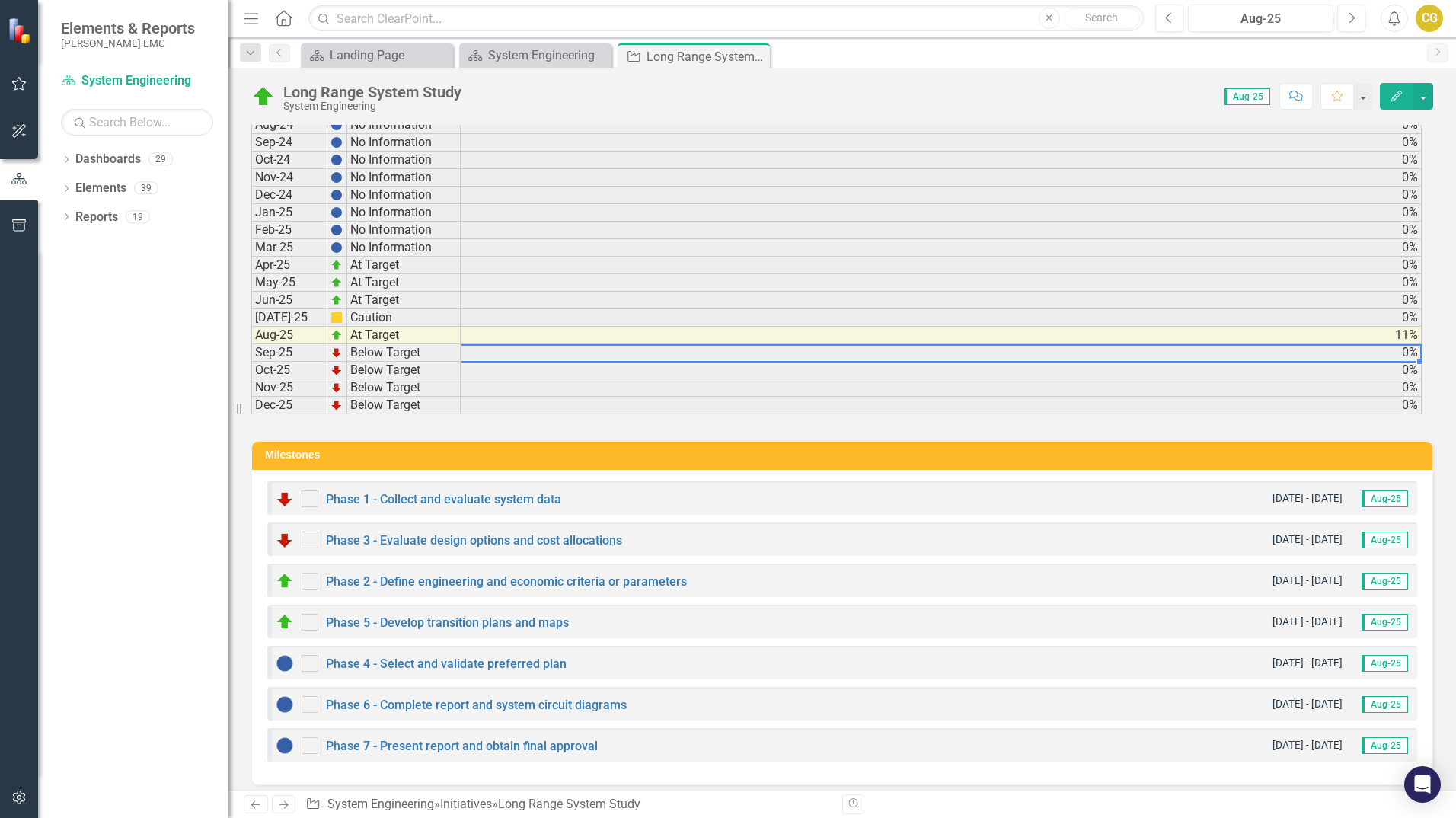
scroll to position [1979, 0]
click at [416, 498] on link "Phase 1 - Collect and evaluate system data" at bounding box center [444, 498] width 235 height 14
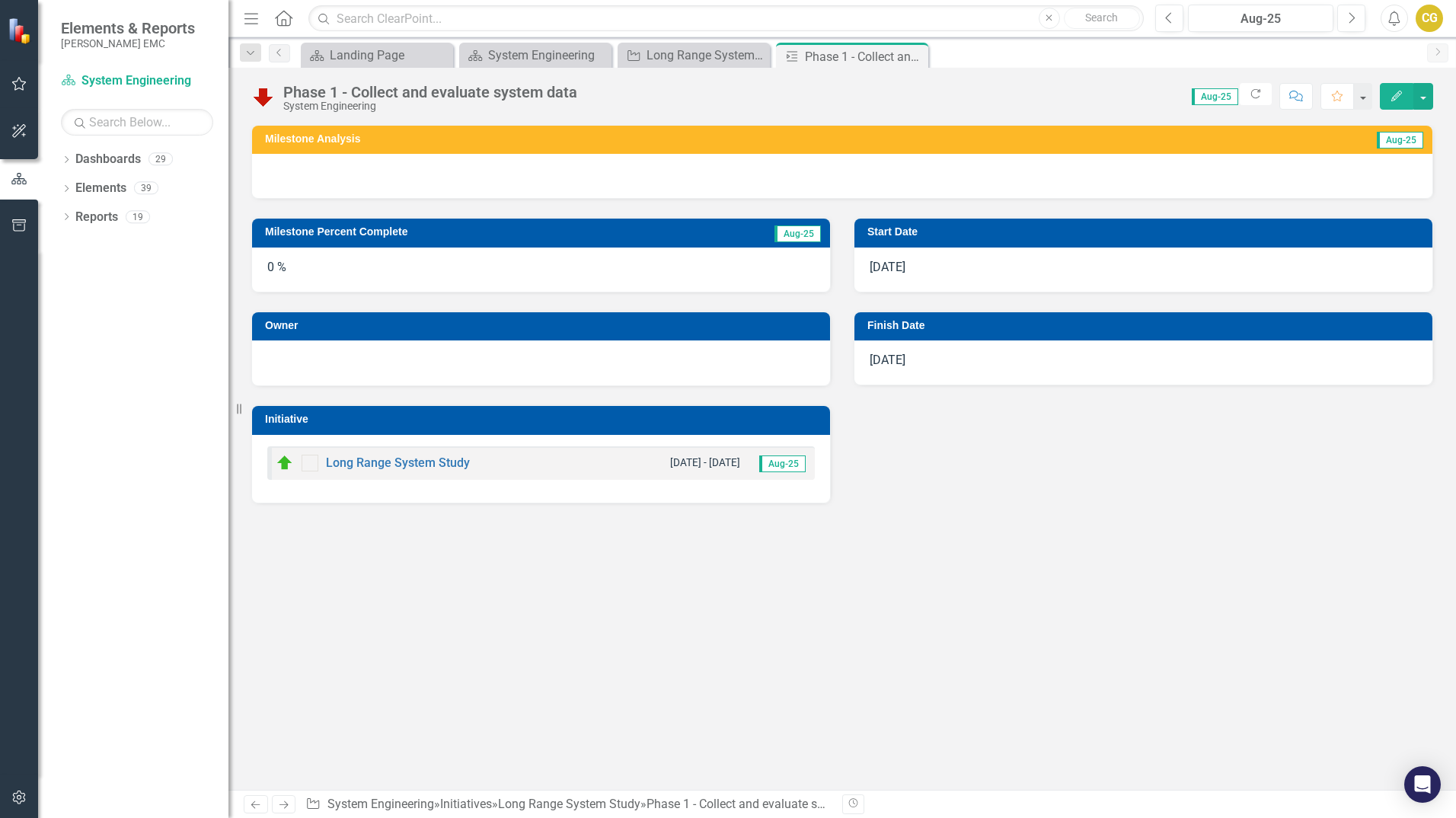
click at [279, 270] on div "0 %" at bounding box center [541, 269] width 578 height 44
click at [272, 267] on div "0 %" at bounding box center [541, 269] width 578 height 44
click at [345, 272] on div "0 %" at bounding box center [541, 269] width 578 height 44
click at [525, 277] on div "0 %" at bounding box center [541, 269] width 578 height 44
click at [282, 268] on div "0 %" at bounding box center [541, 269] width 578 height 44
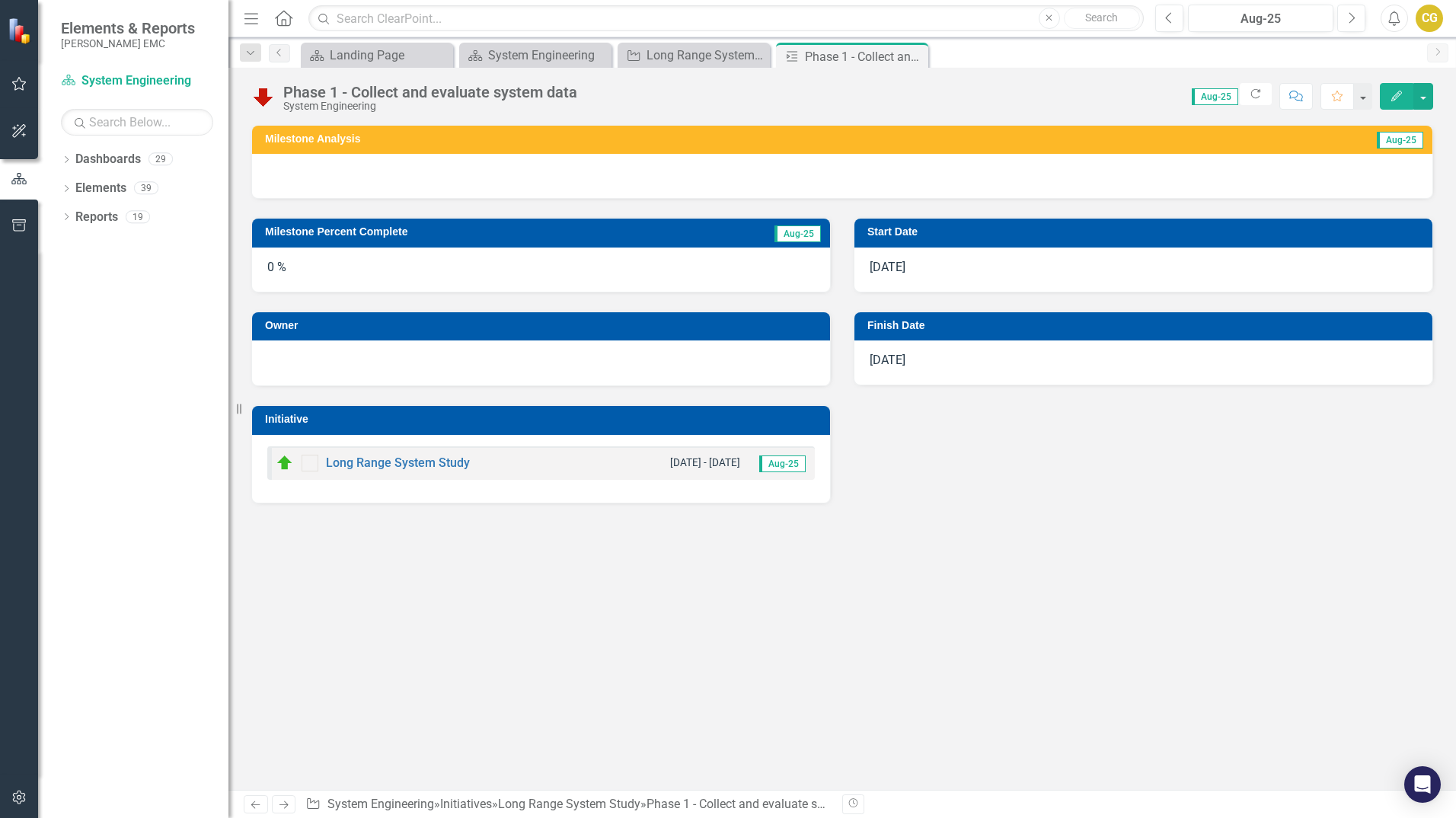
click at [607, 270] on div "0 %" at bounding box center [541, 269] width 578 height 44
click at [355, 361] on div at bounding box center [542, 361] width 548 height 18
click at [282, 249] on div "0 %" at bounding box center [541, 269] width 578 height 44
click at [274, 263] on div "0 %" at bounding box center [541, 269] width 578 height 44
click at [273, 264] on div "0 %" at bounding box center [541, 269] width 578 height 44
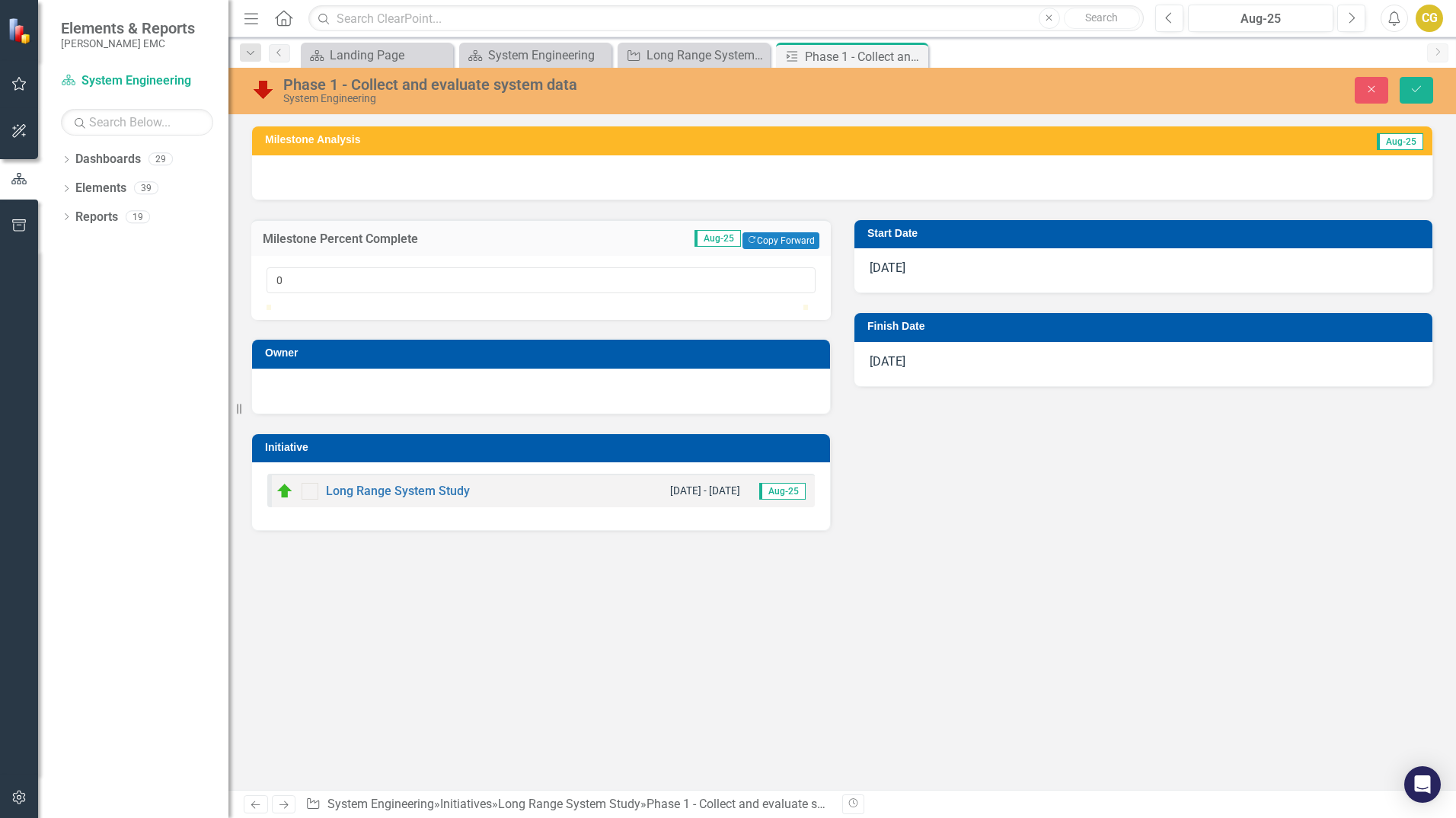
click at [273, 263] on div "0" at bounding box center [541, 287] width 580 height 64
click at [282, 305] on div at bounding box center [541, 305] width 549 height 0
type input "20"
drag, startPoint x: 285, startPoint y: 323, endPoint x: 381, endPoint y: 327, distance: 96.1
click at [374, 305] on div at bounding box center [374, 305] width 0 height 0
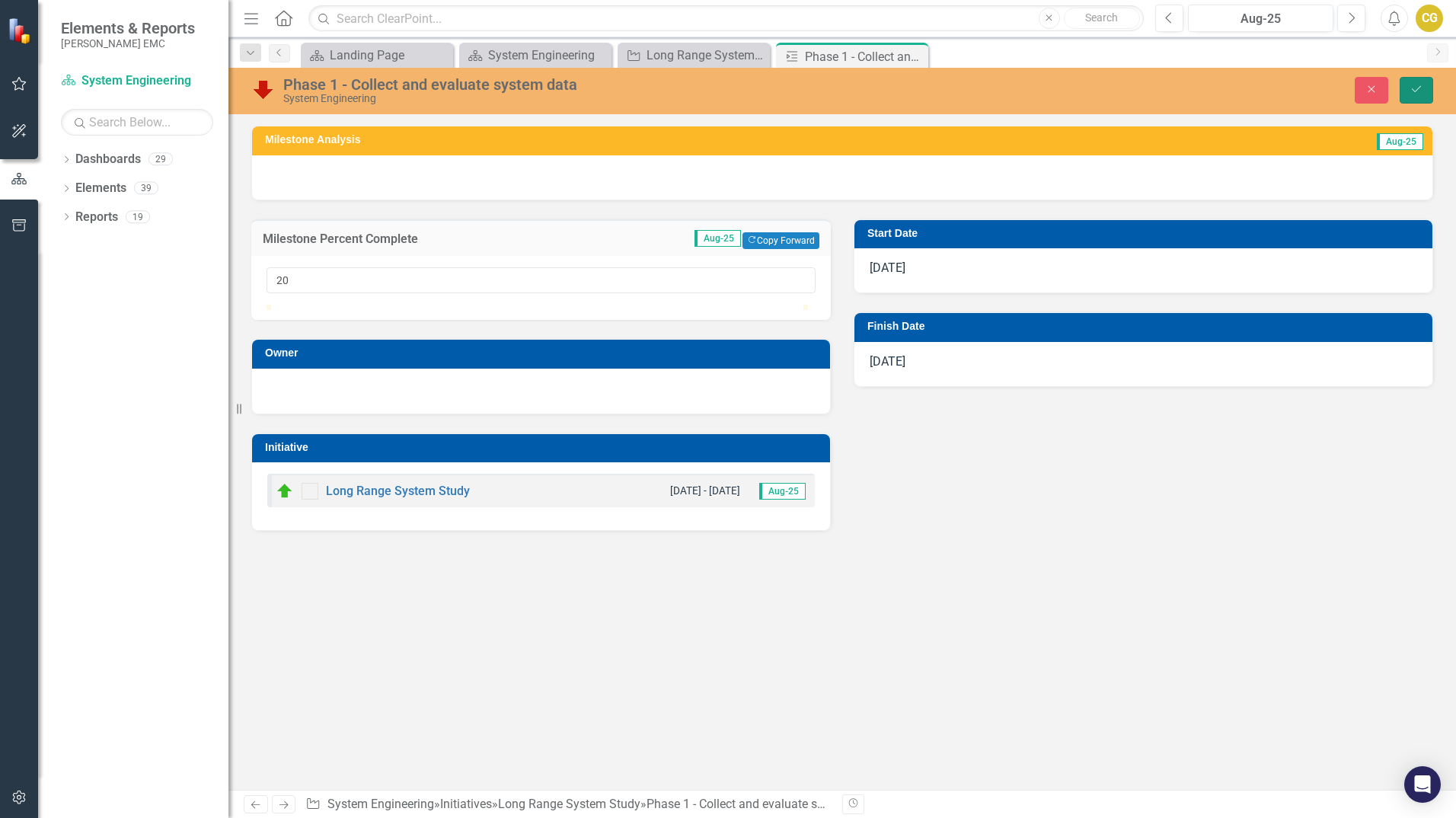
click at [1415, 86] on icon "Save" at bounding box center [1416, 89] width 14 height 11
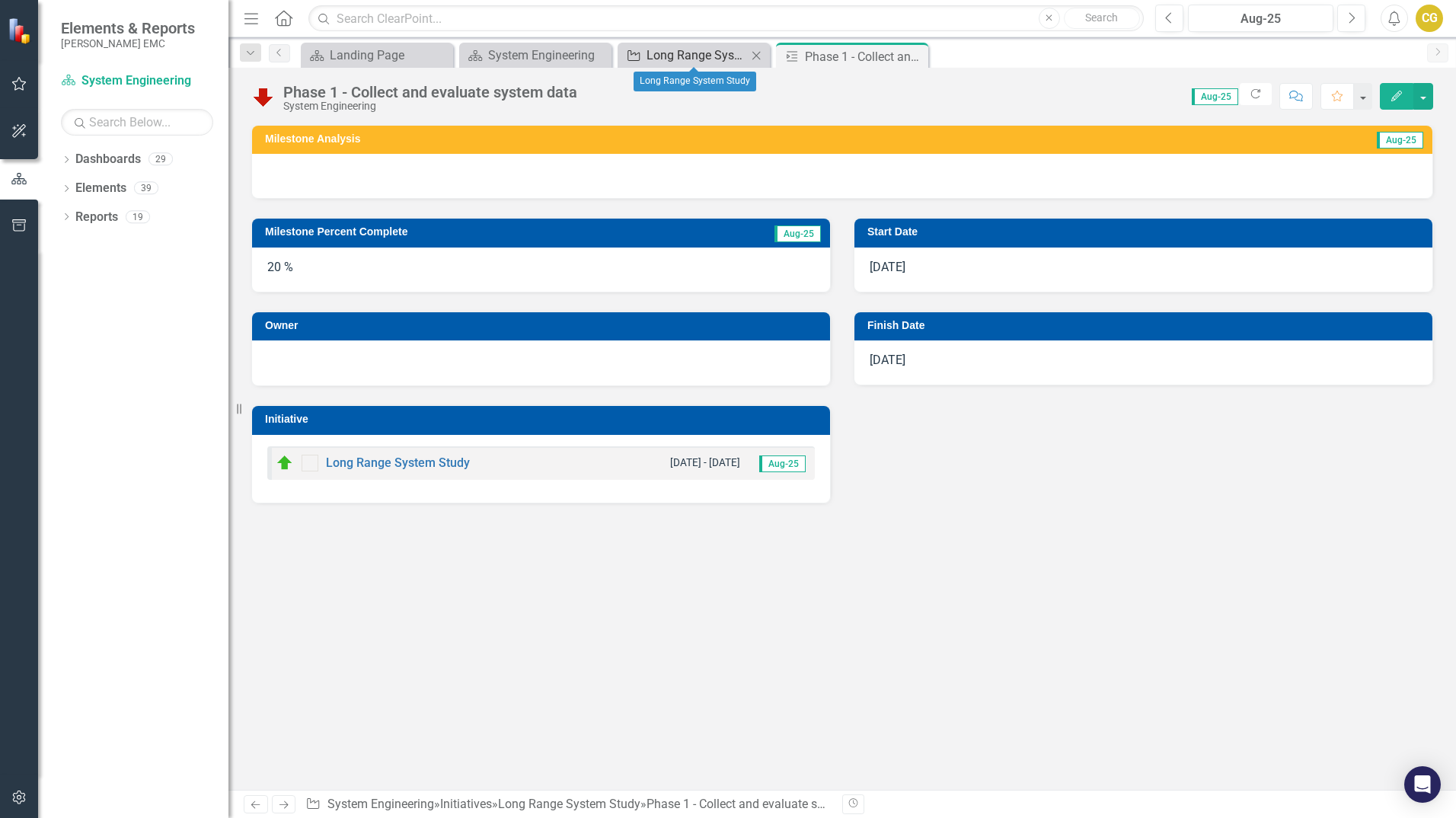
click at [717, 61] on div "Long Range System Study" at bounding box center [696, 55] width 100 height 19
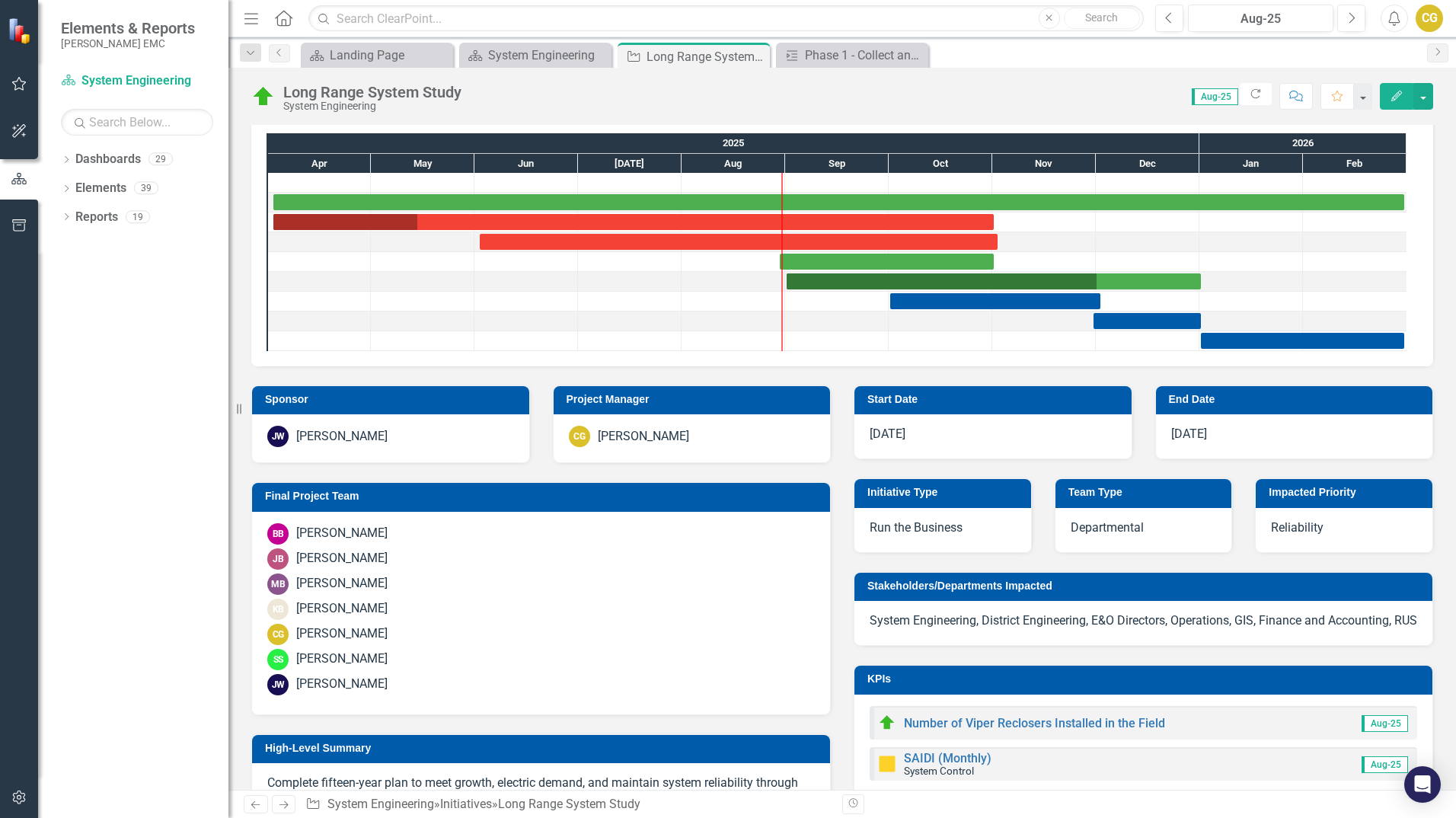
scroll to position [152, 0]
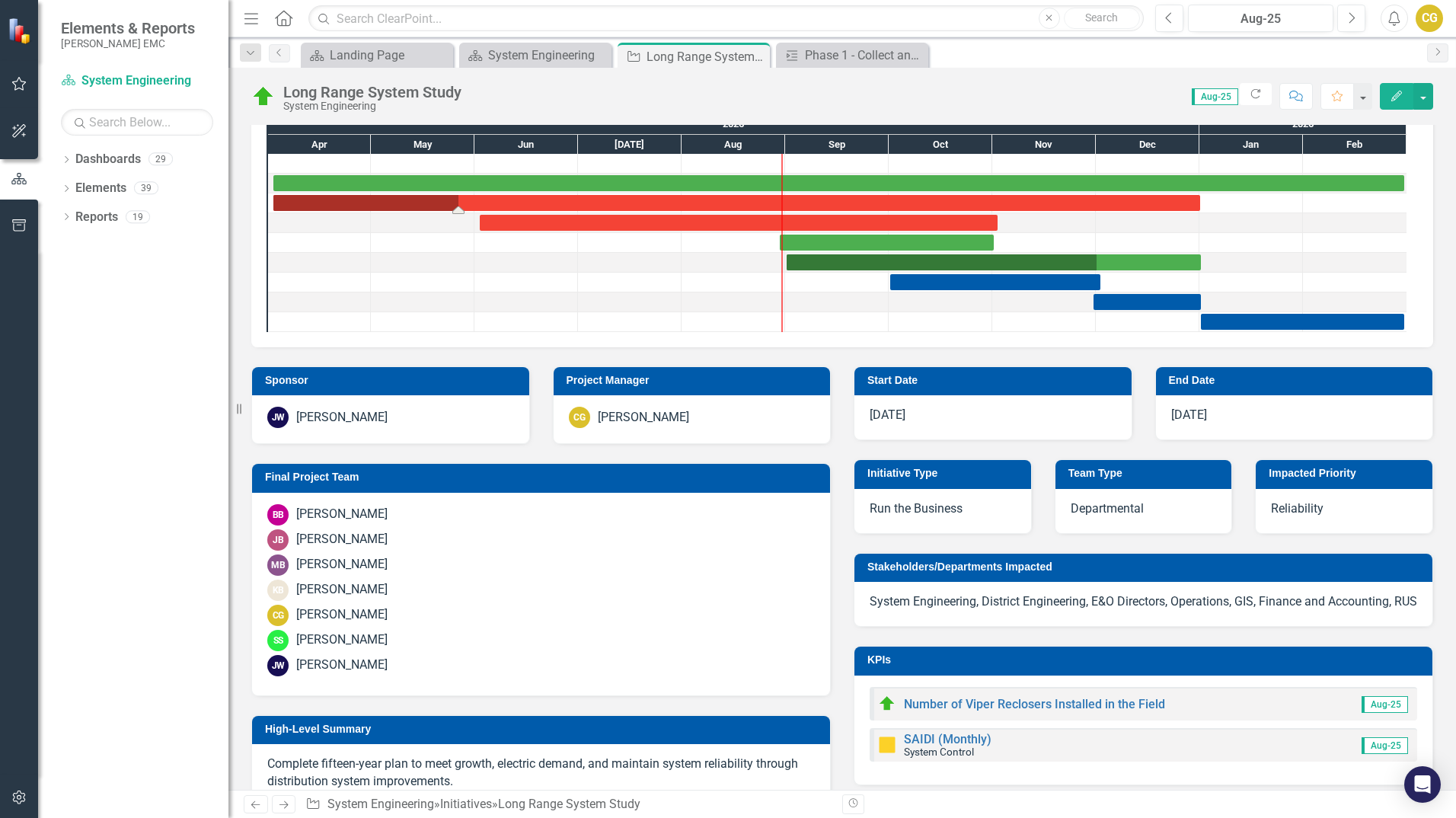
drag, startPoint x: 995, startPoint y: 201, endPoint x: 1201, endPoint y: 213, distance: 206.3
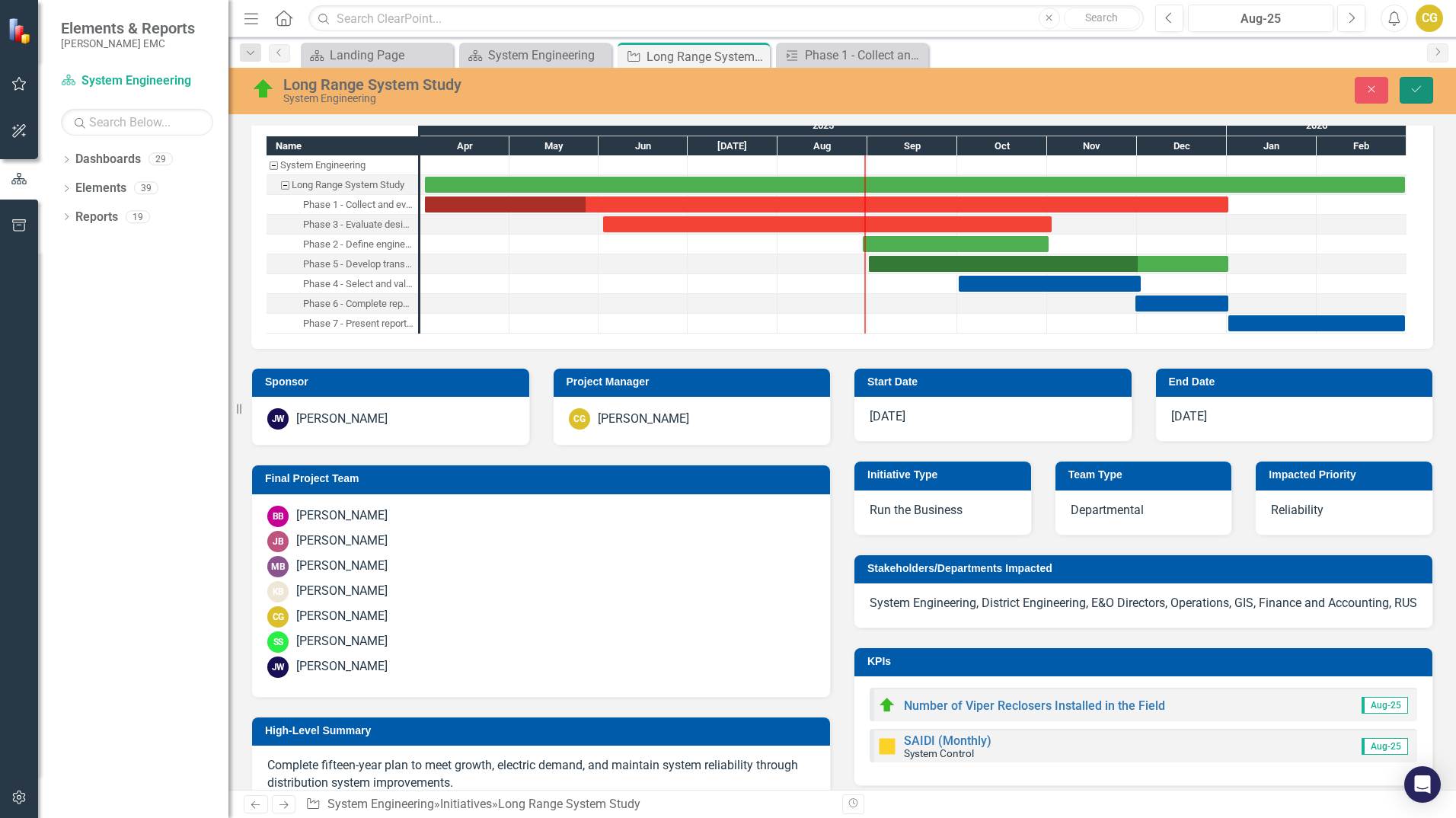
click at [1414, 94] on icon "Save" at bounding box center [1416, 89] width 14 height 11
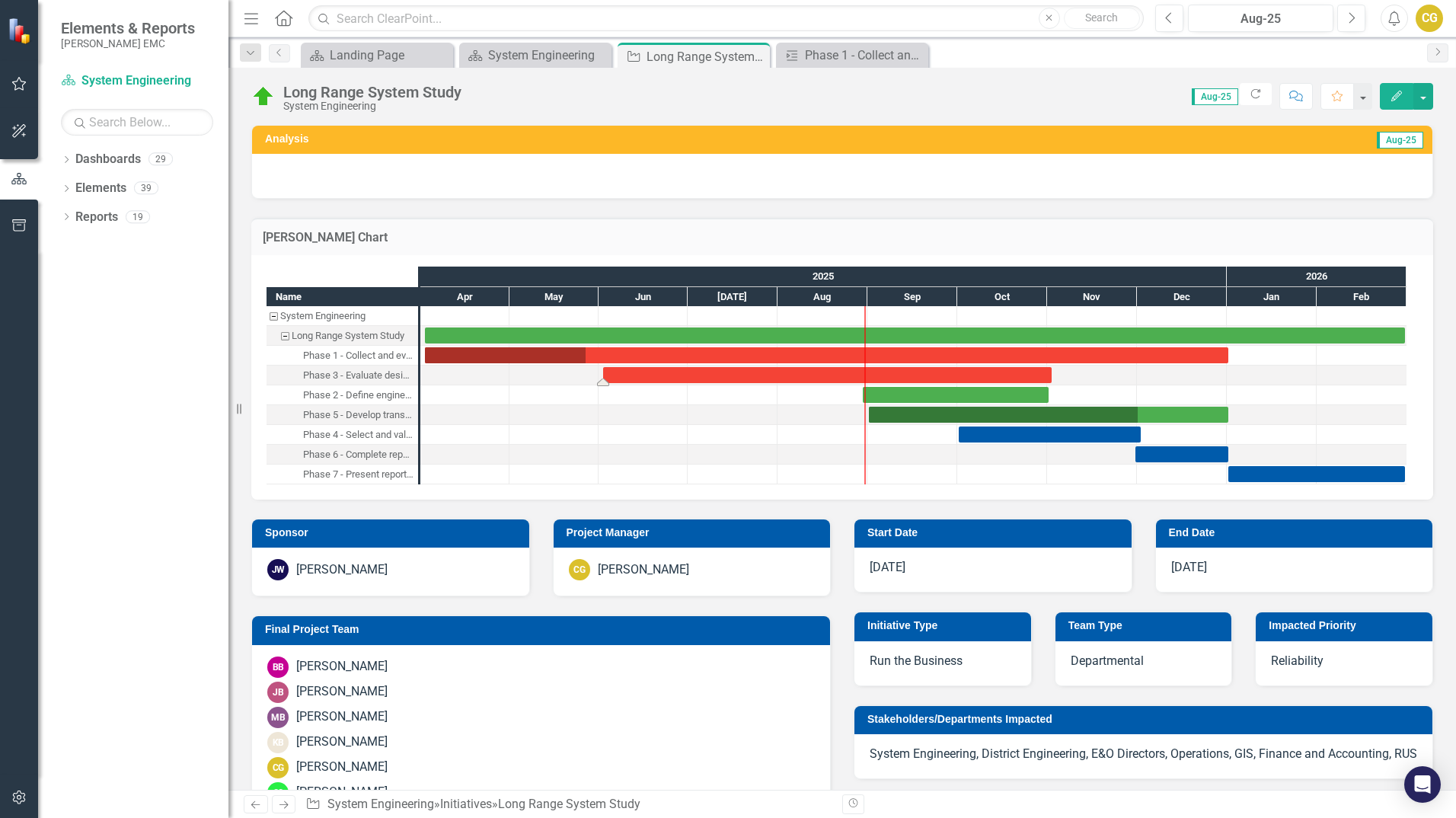
click at [636, 374] on div "Task: Start date: 2025-06-02 End date: 2025-11-02" at bounding box center [827, 375] width 449 height 16
click at [957, 374] on div "Task: Start date: 2025-06-02 End date: 2025-11-02" at bounding box center [827, 375] width 449 height 16
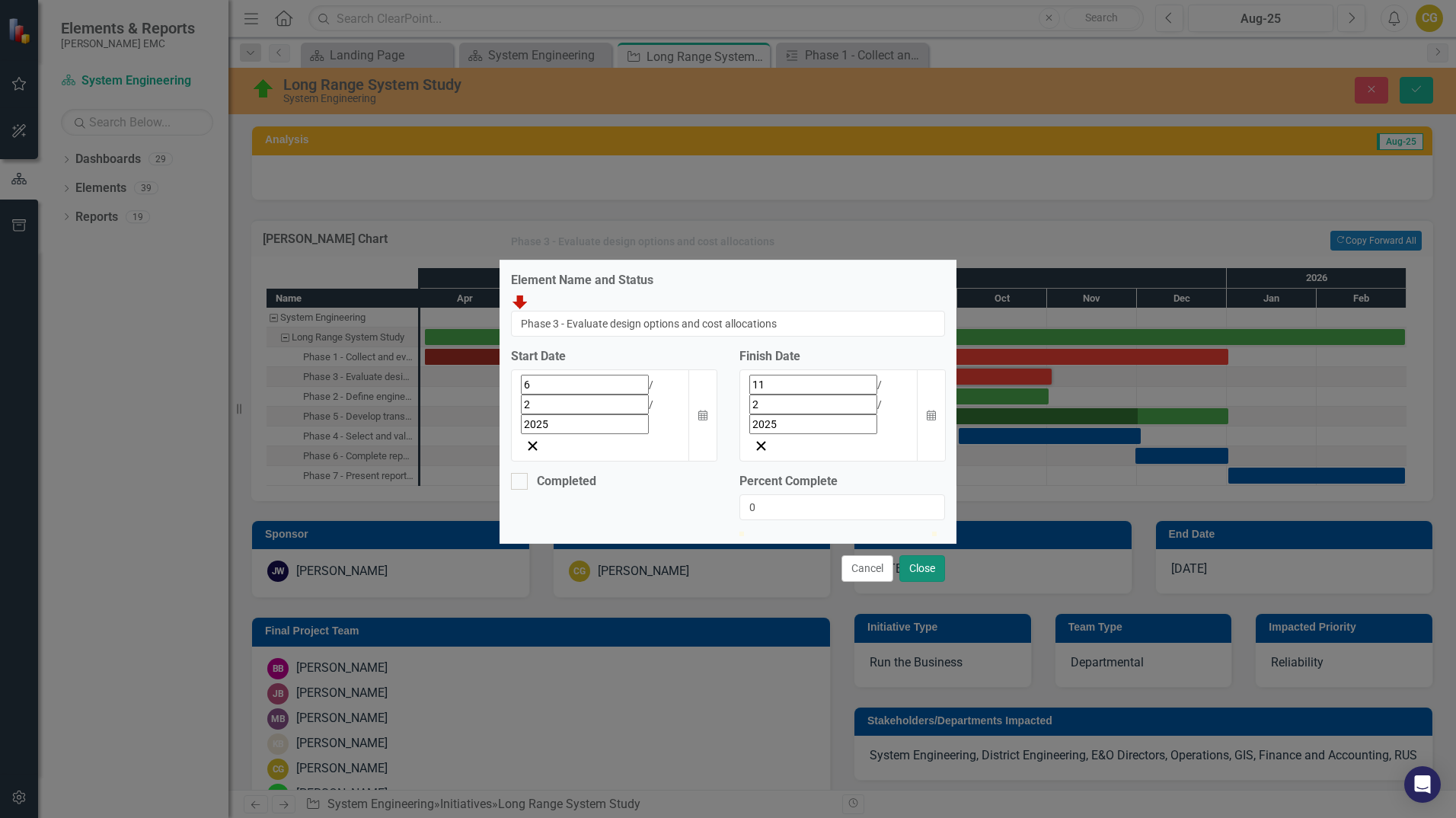
click at [921, 555] on button "Close" at bounding box center [922, 568] width 46 height 26
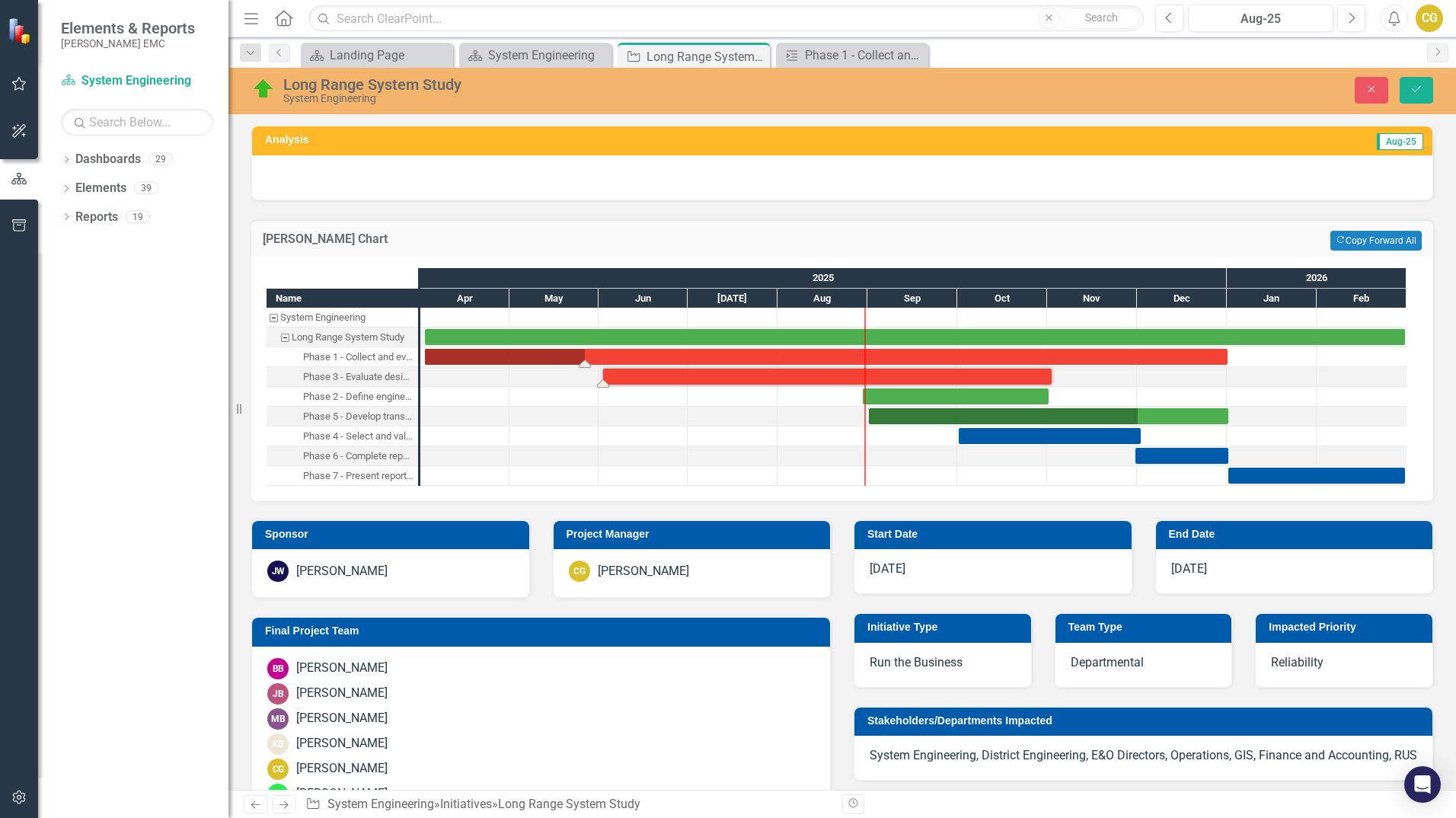
drag, startPoint x: 739, startPoint y: 356, endPoint x: 724, endPoint y: 358, distance: 15.1
click at [724, 358] on div "Task: Start date: 2025-04-02 End date: 2026-01-01" at bounding box center [827, 357] width 803 height 16
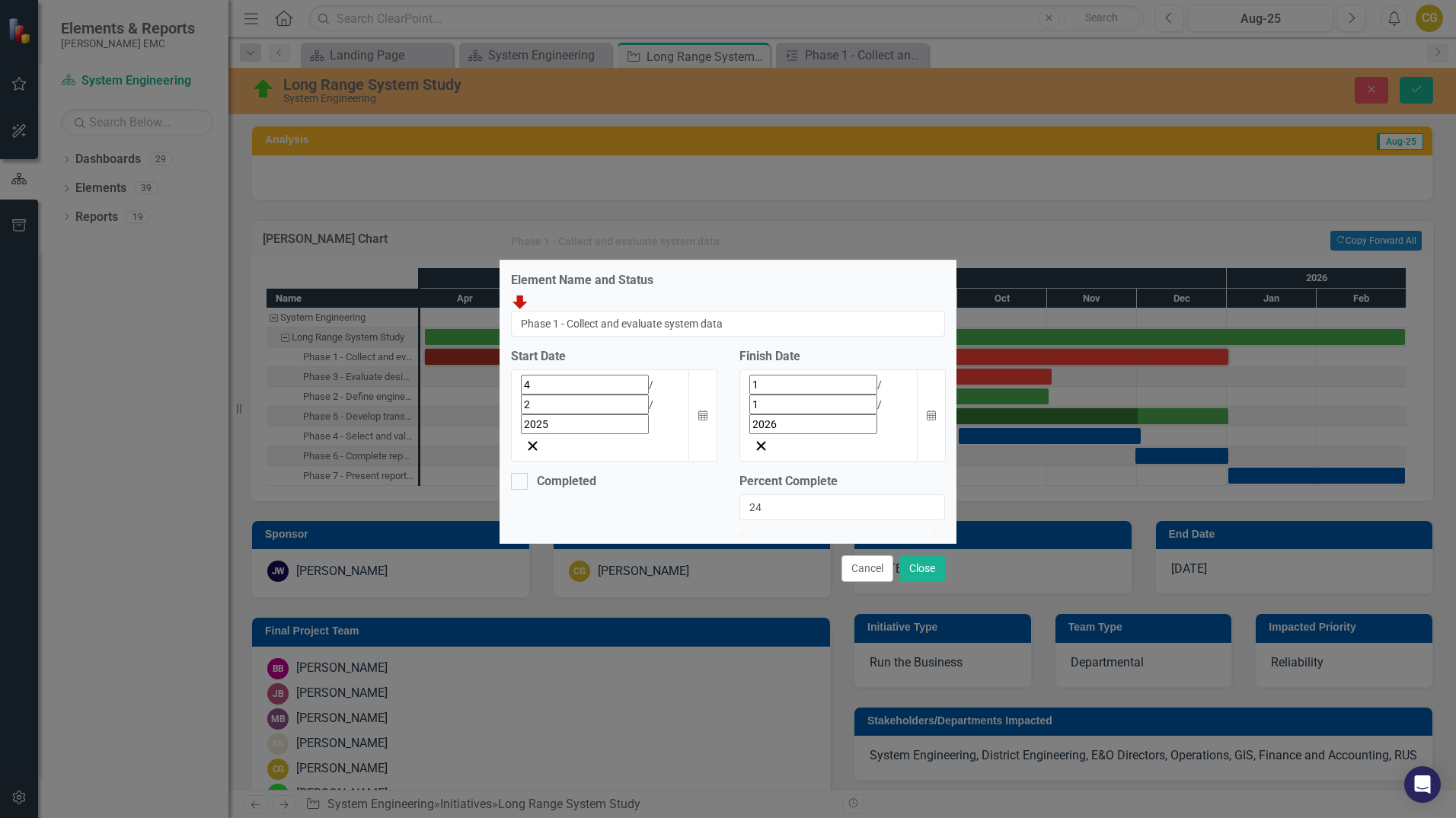
type input "25"
drag, startPoint x: 788, startPoint y: 484, endPoint x: 798, endPoint y: 486, distance: 10.2
click at [788, 531] on div at bounding box center [788, 531] width 0 height 0
click at [921, 555] on button "Close" at bounding box center [922, 568] width 46 height 26
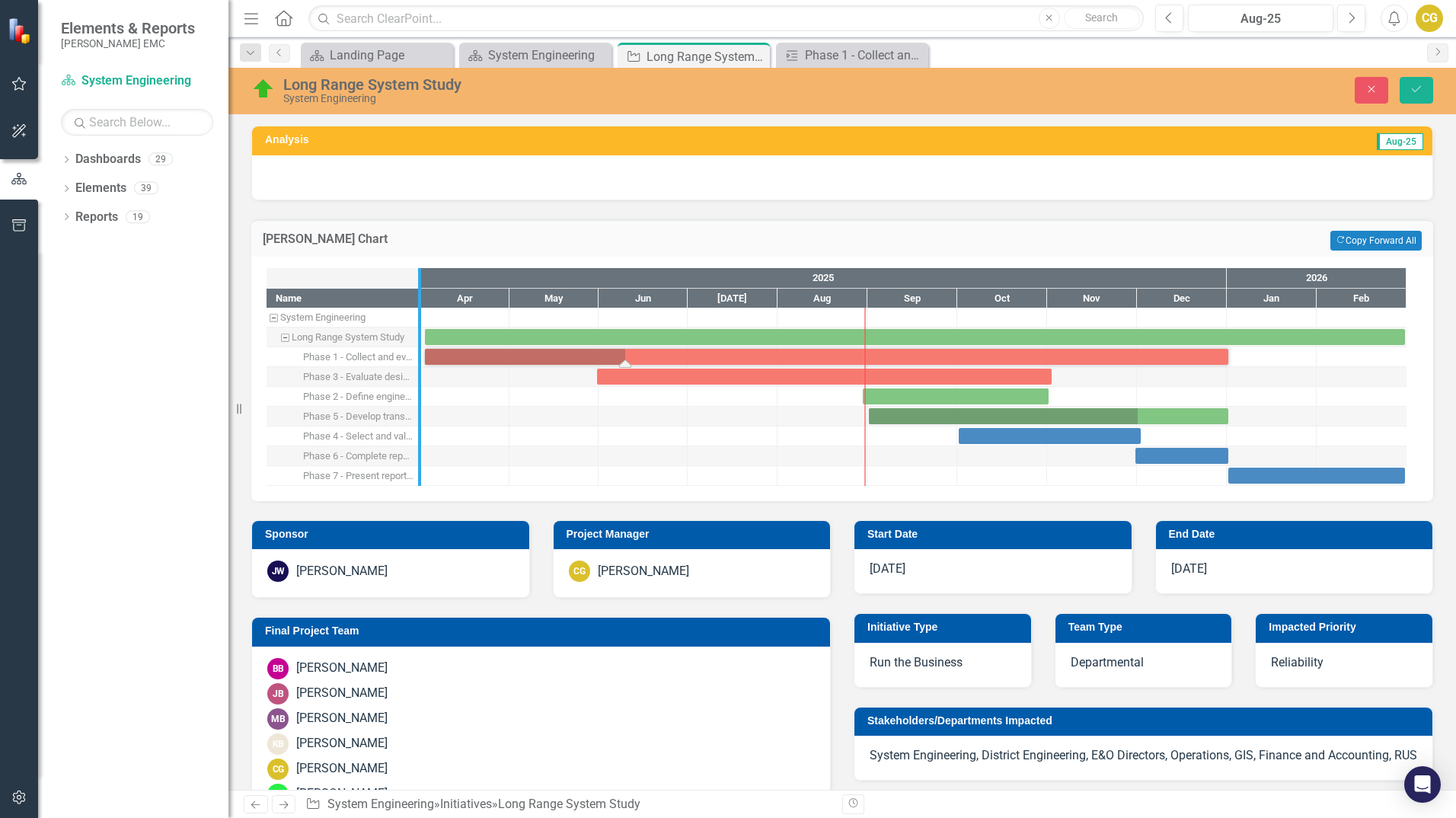
click at [412, 373] on div at bounding box center [418, 376] width 15 height 218
drag, startPoint x: 420, startPoint y: 315, endPoint x: 560, endPoint y: 326, distance: 140.4
